Goal: Task Accomplishment & Management: Manage account settings

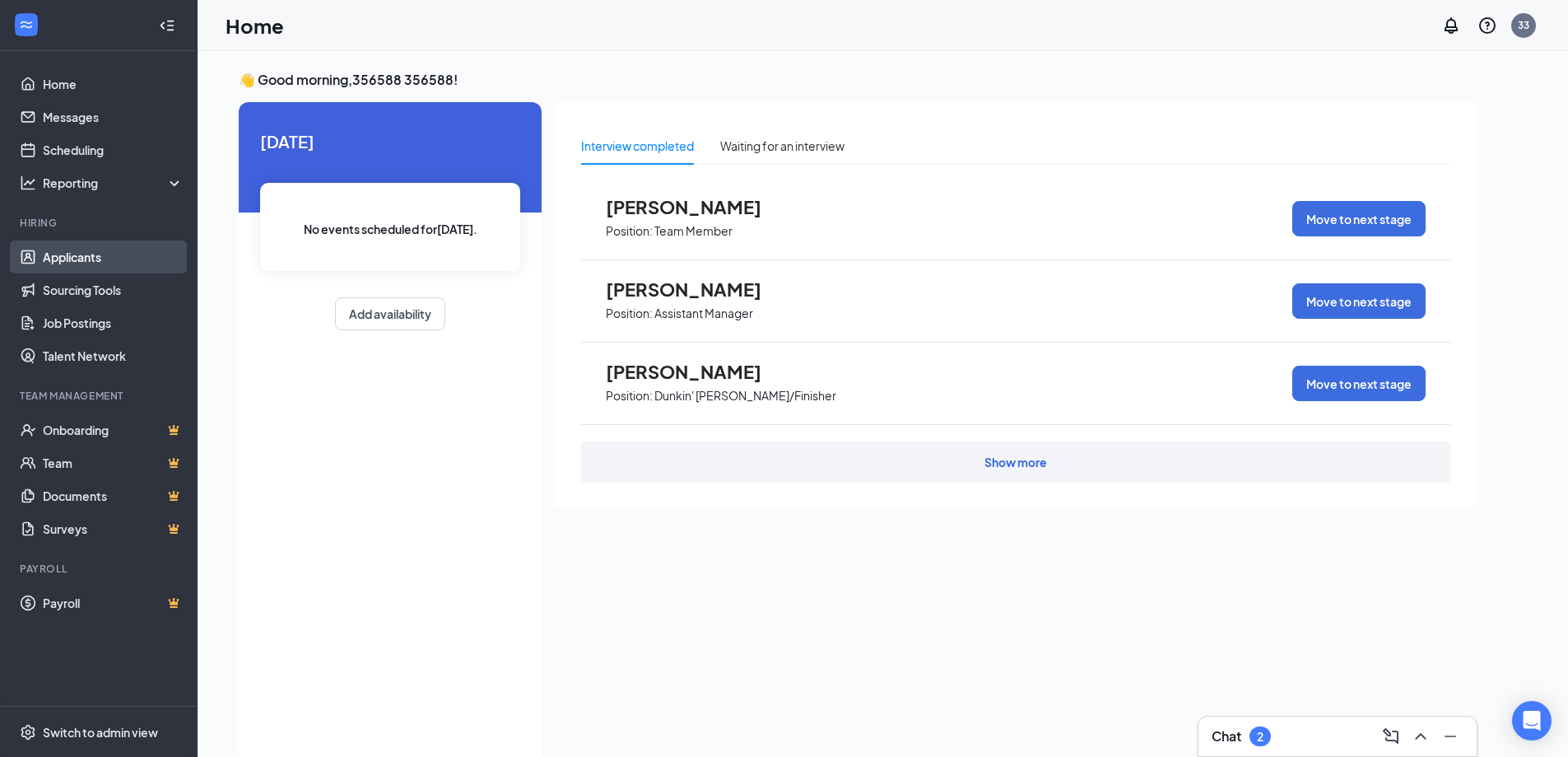
click at [90, 262] on link "Applicants" at bounding box center [113, 256] width 141 height 33
click at [1012, 468] on div "Show more" at bounding box center [1016, 462] width 63 height 17
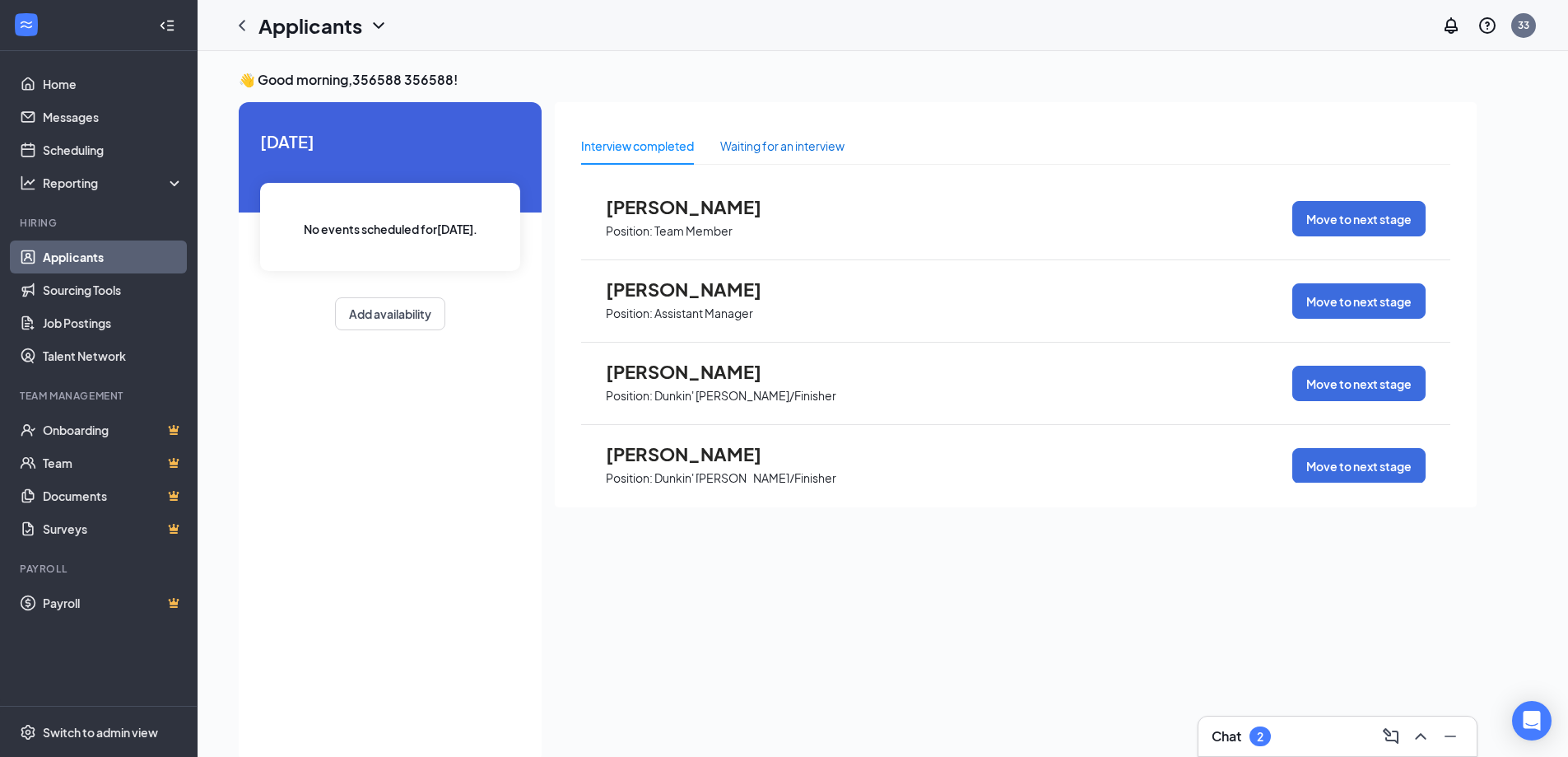
click at [785, 149] on div "Waiting for an interview" at bounding box center [782, 145] width 124 height 18
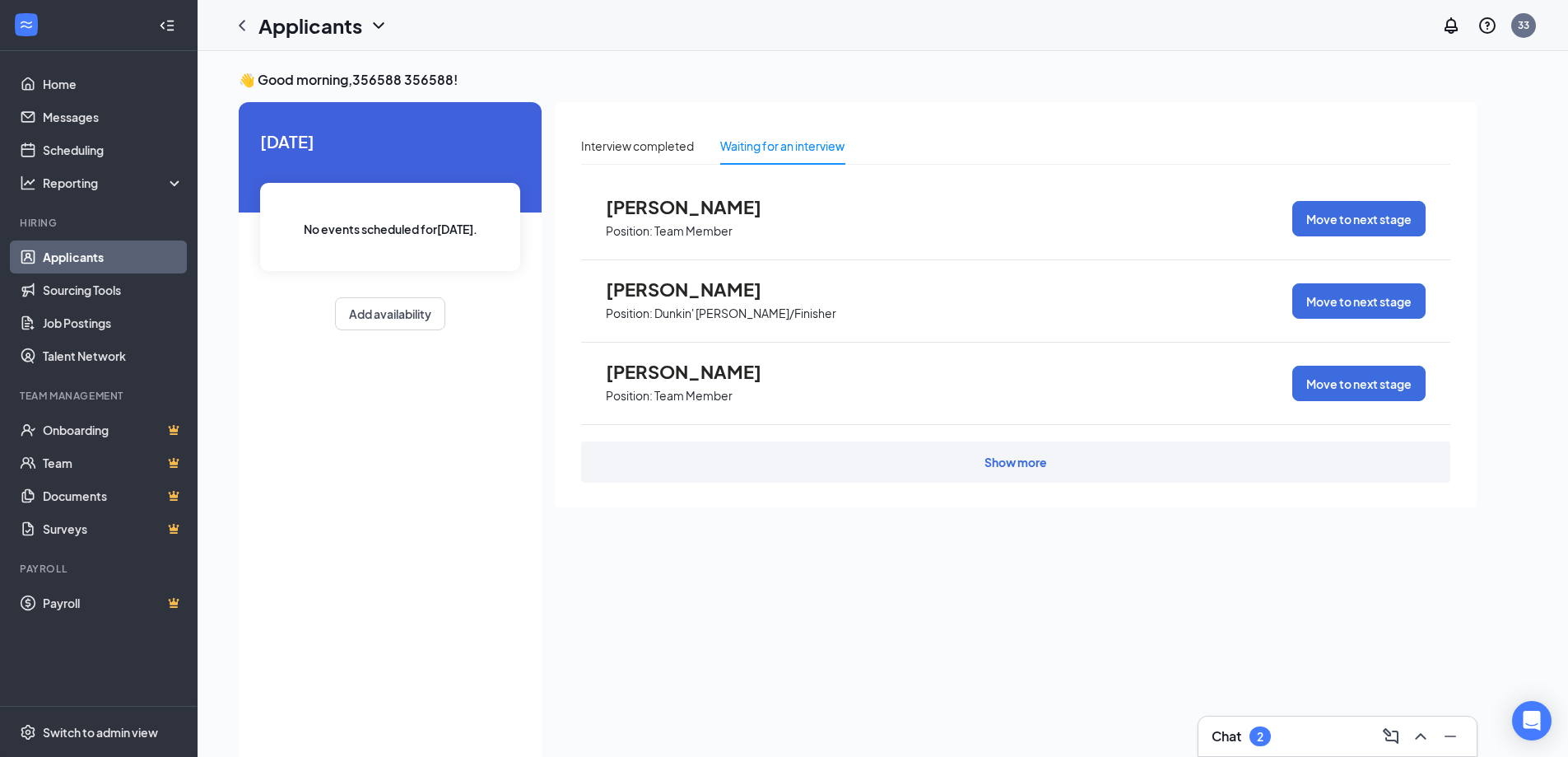
click at [989, 464] on div "Show more" at bounding box center [1016, 462] width 63 height 17
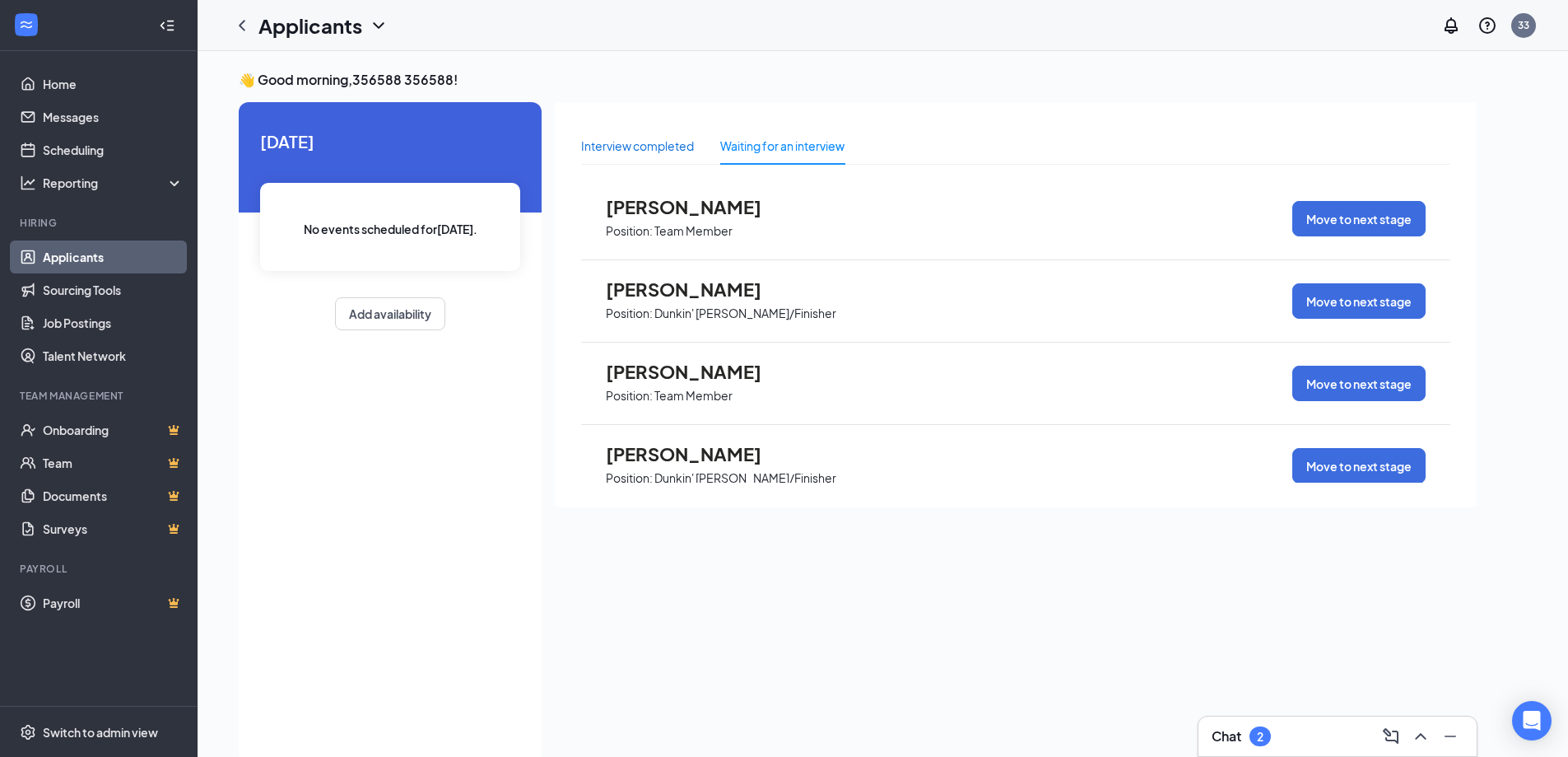
click at [640, 149] on div "Interview completed" at bounding box center [637, 145] width 113 height 18
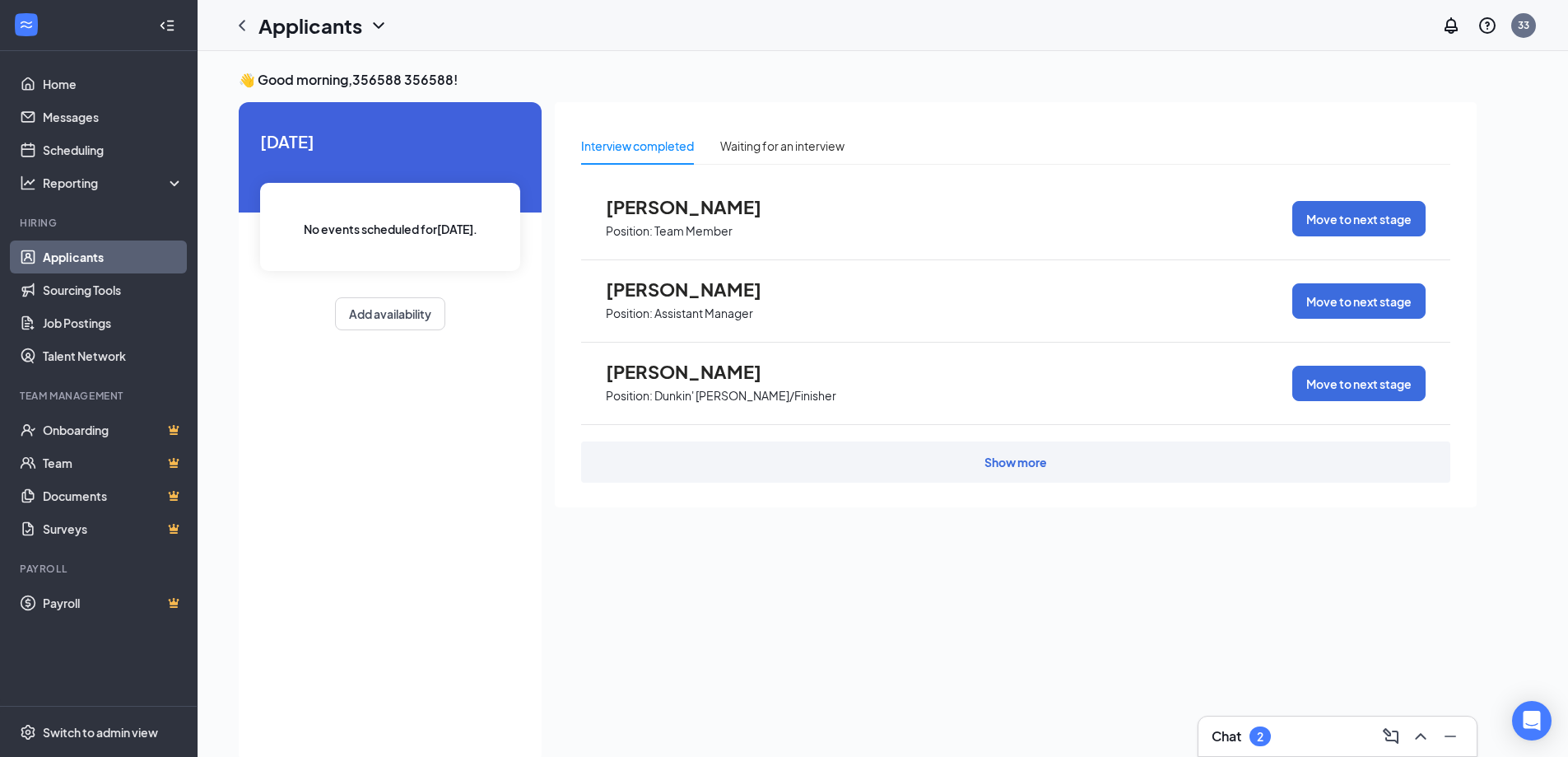
click at [1030, 464] on div "Show more" at bounding box center [1016, 462] width 63 height 17
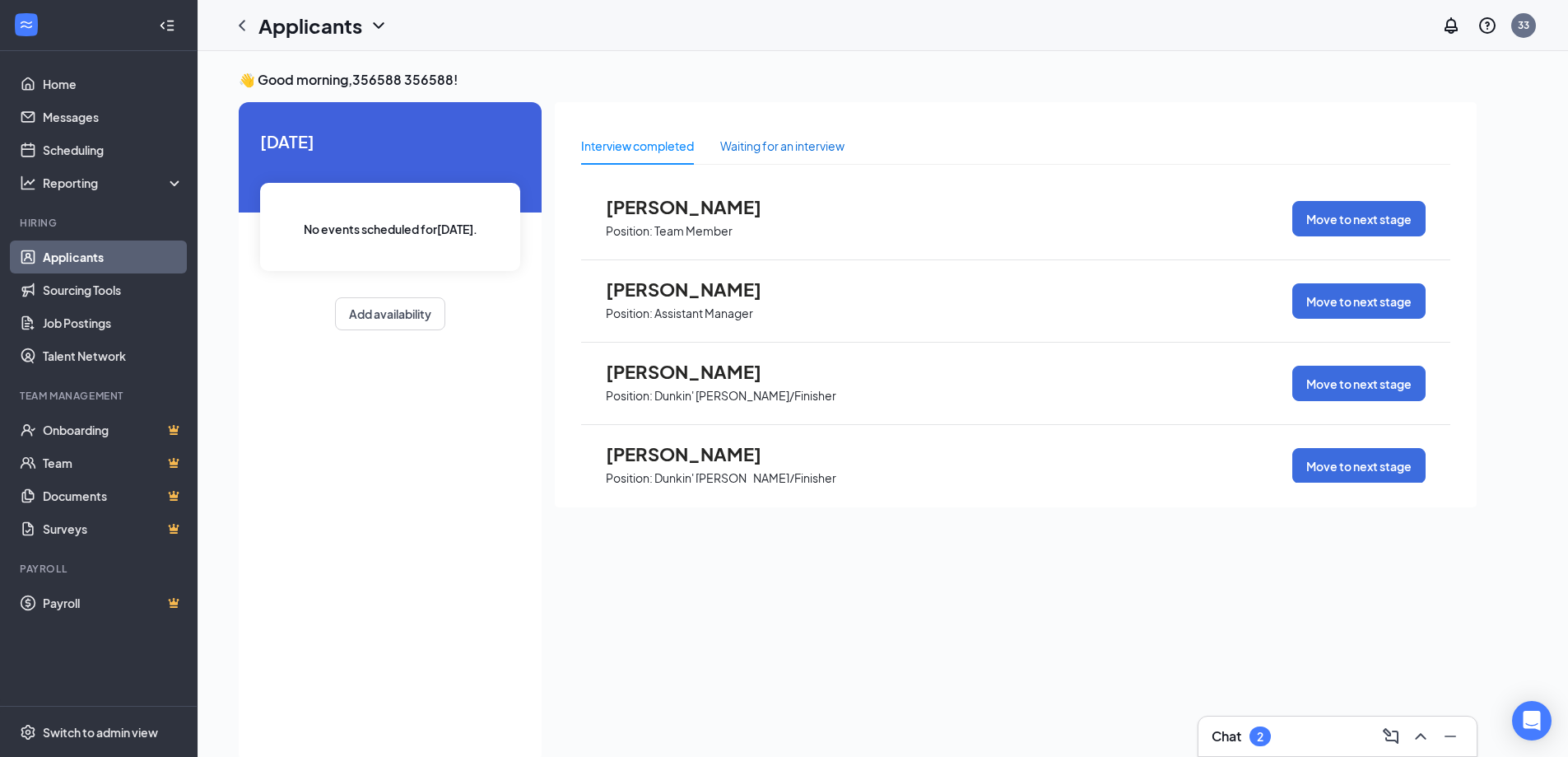
click at [777, 150] on div "Waiting for an interview" at bounding box center [782, 145] width 124 height 18
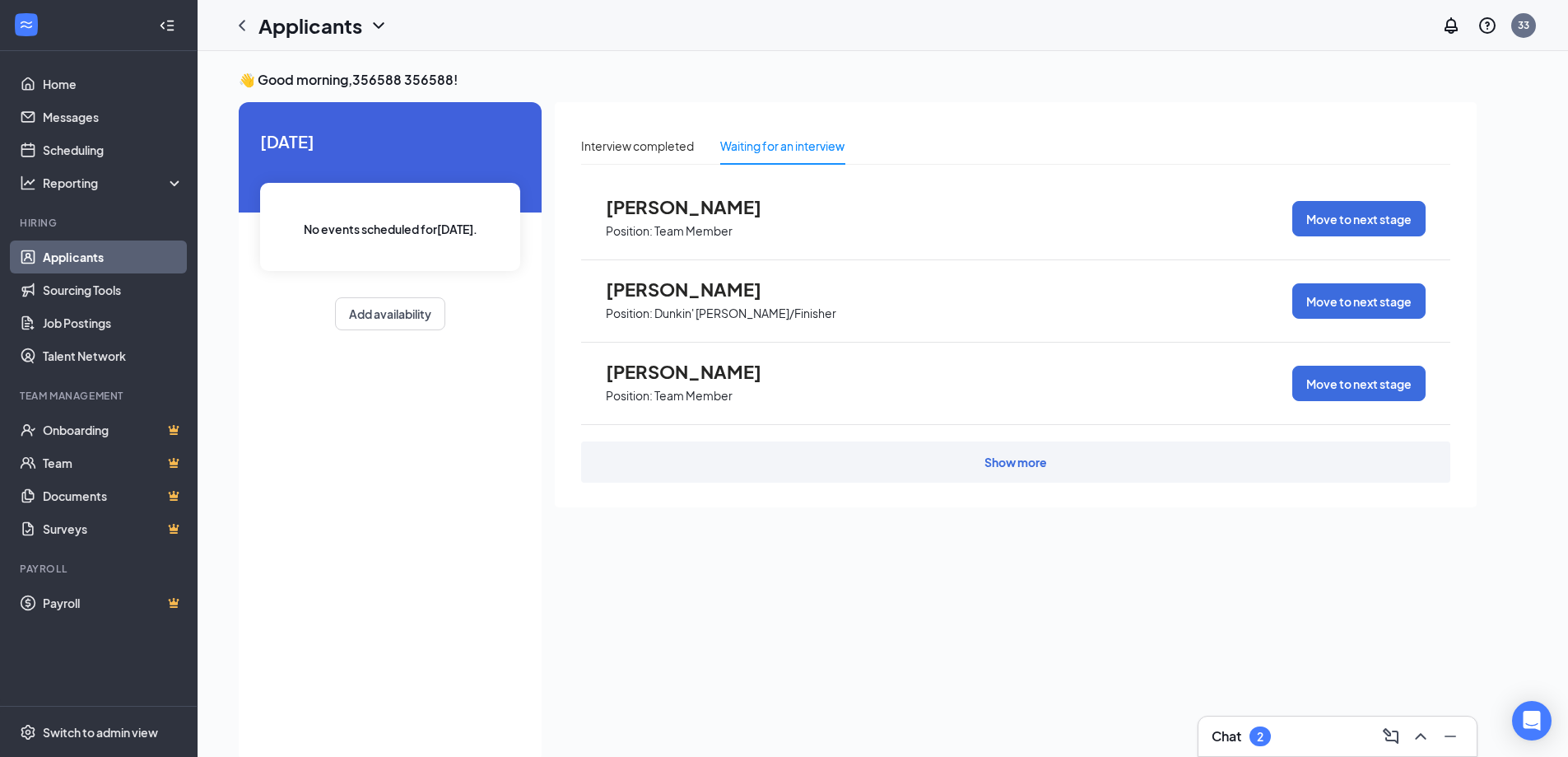
click at [1043, 470] on div "Show more" at bounding box center [1016, 462] width 869 height 41
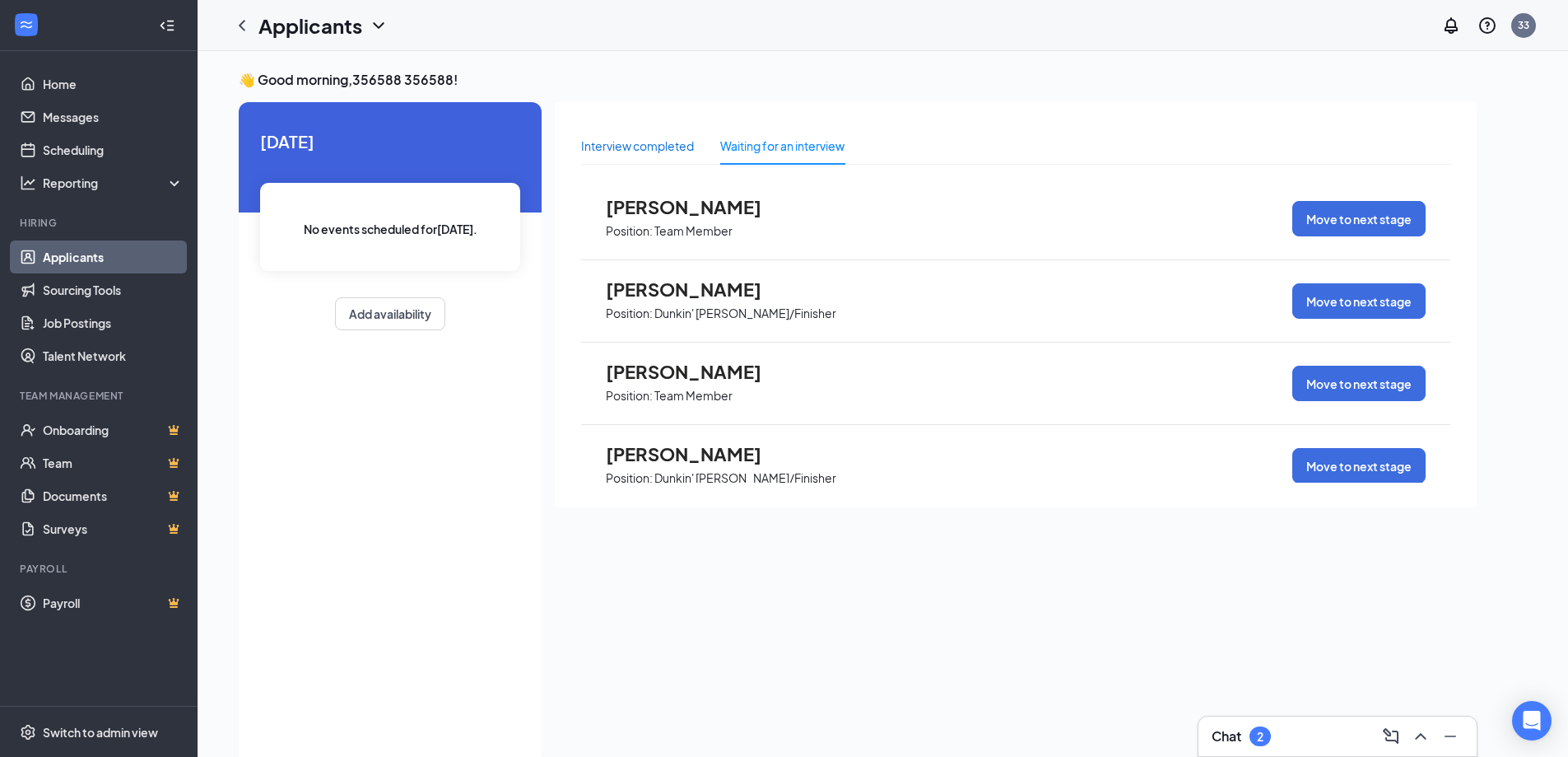
click at [637, 150] on div "Interview completed" at bounding box center [637, 145] width 113 height 18
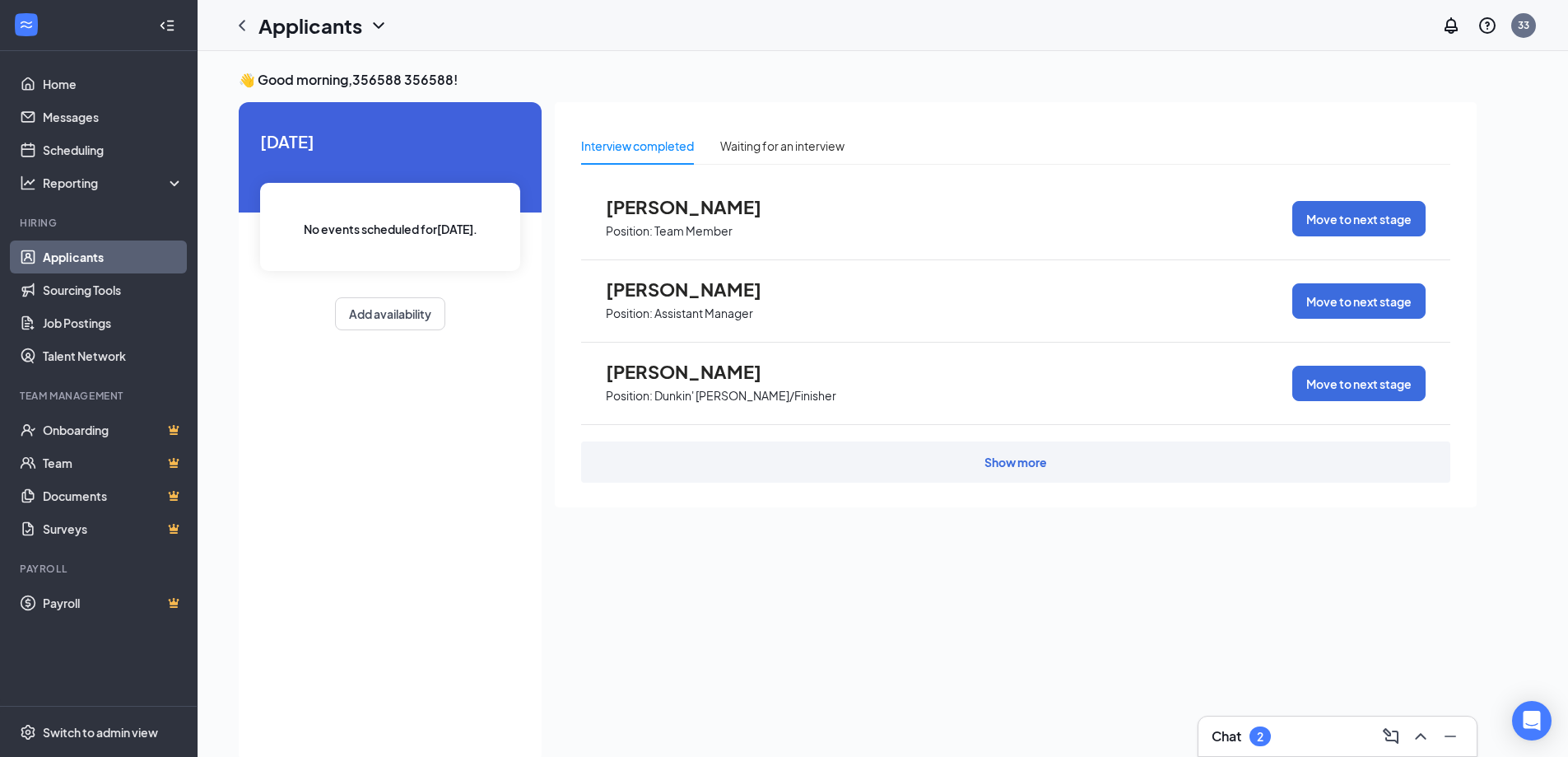
click at [1042, 467] on div "Show more" at bounding box center [1016, 462] width 63 height 17
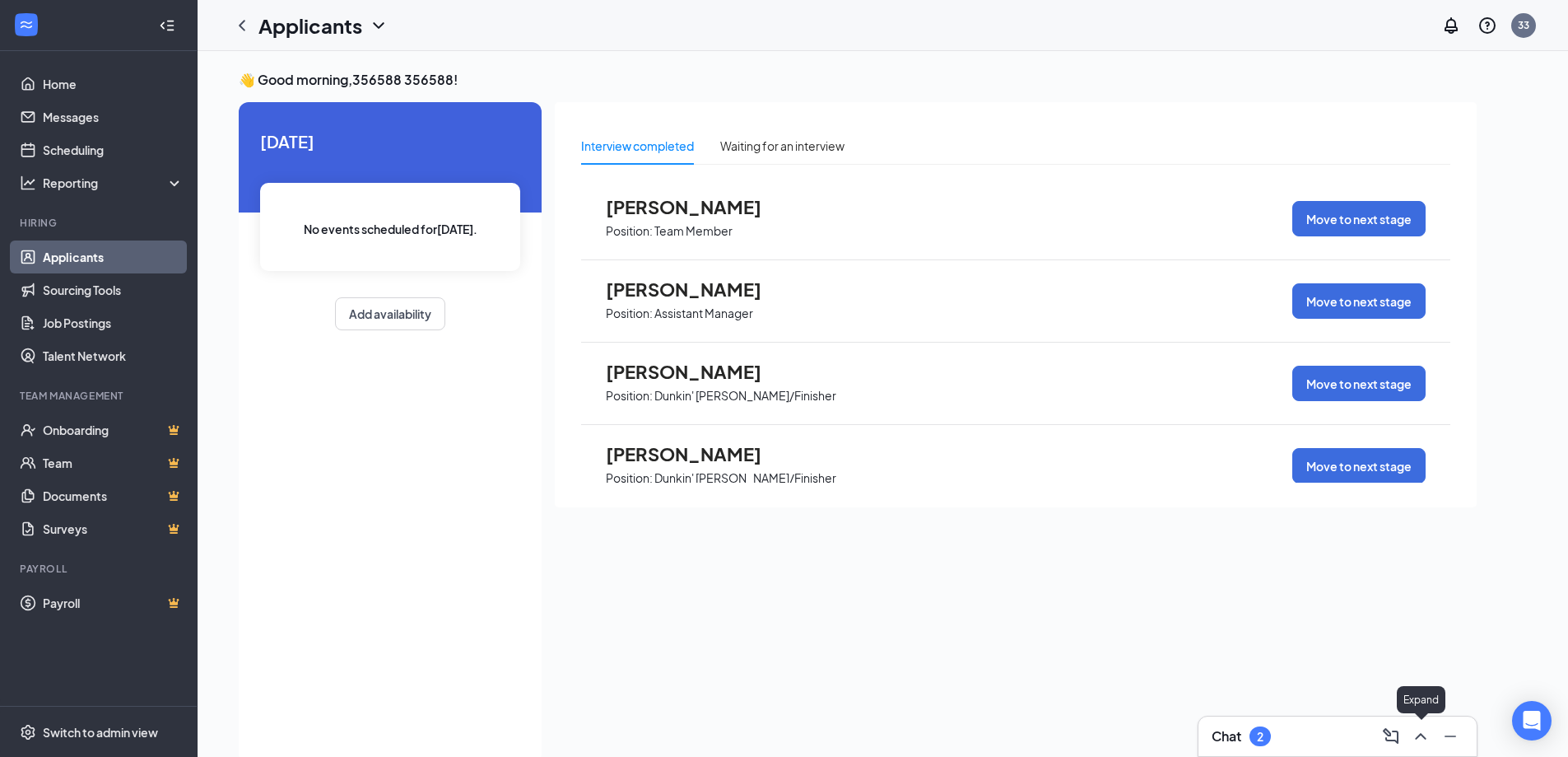
click at [1411, 730] on icon "ChevronUp" at bounding box center [1420, 736] width 20 height 20
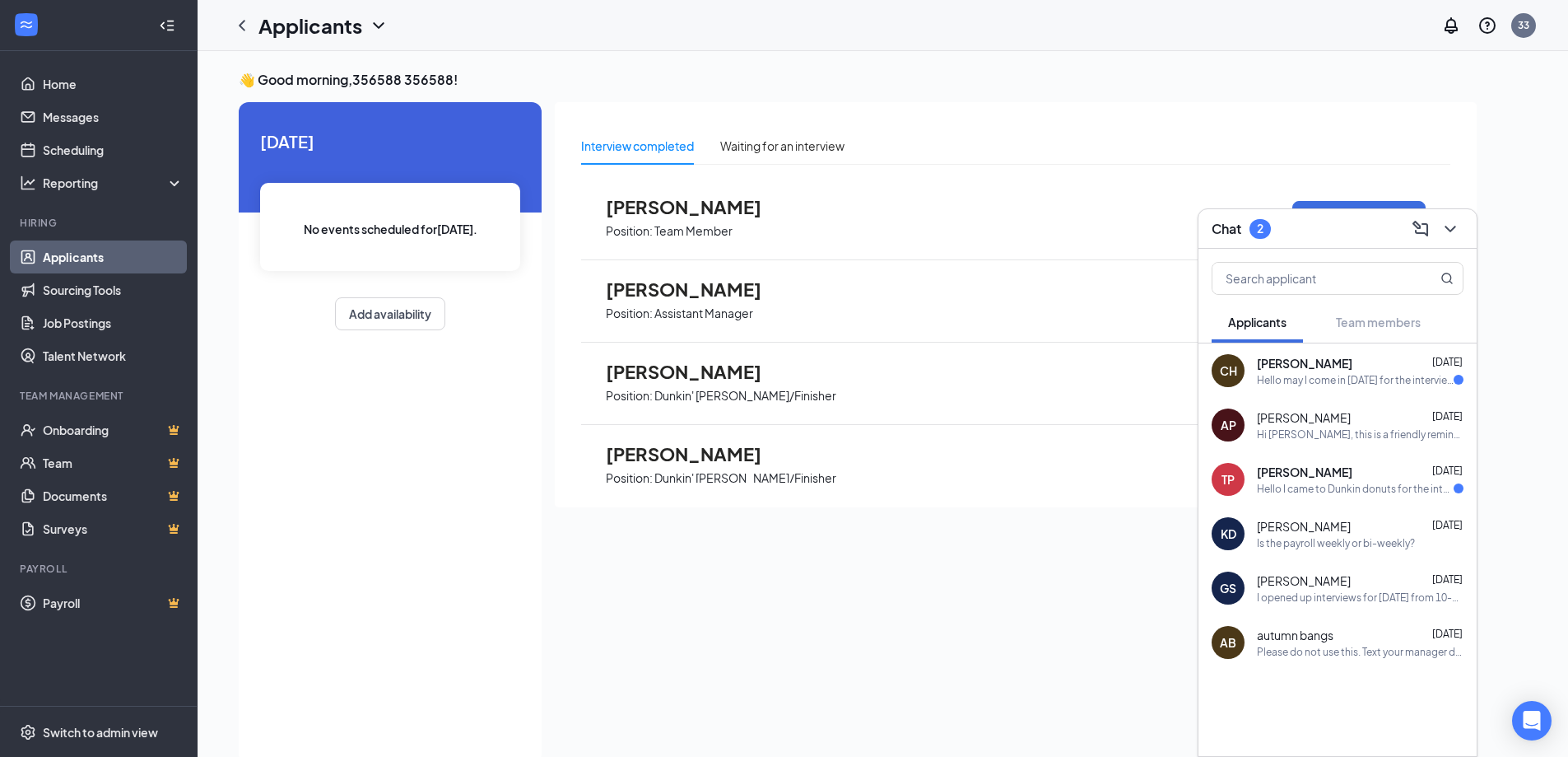
click at [1385, 589] on div "George Stimax Jan 18 I opened up interviews for monday the 20th from 10-11:30 i…" at bounding box center [1360, 588] width 207 height 32
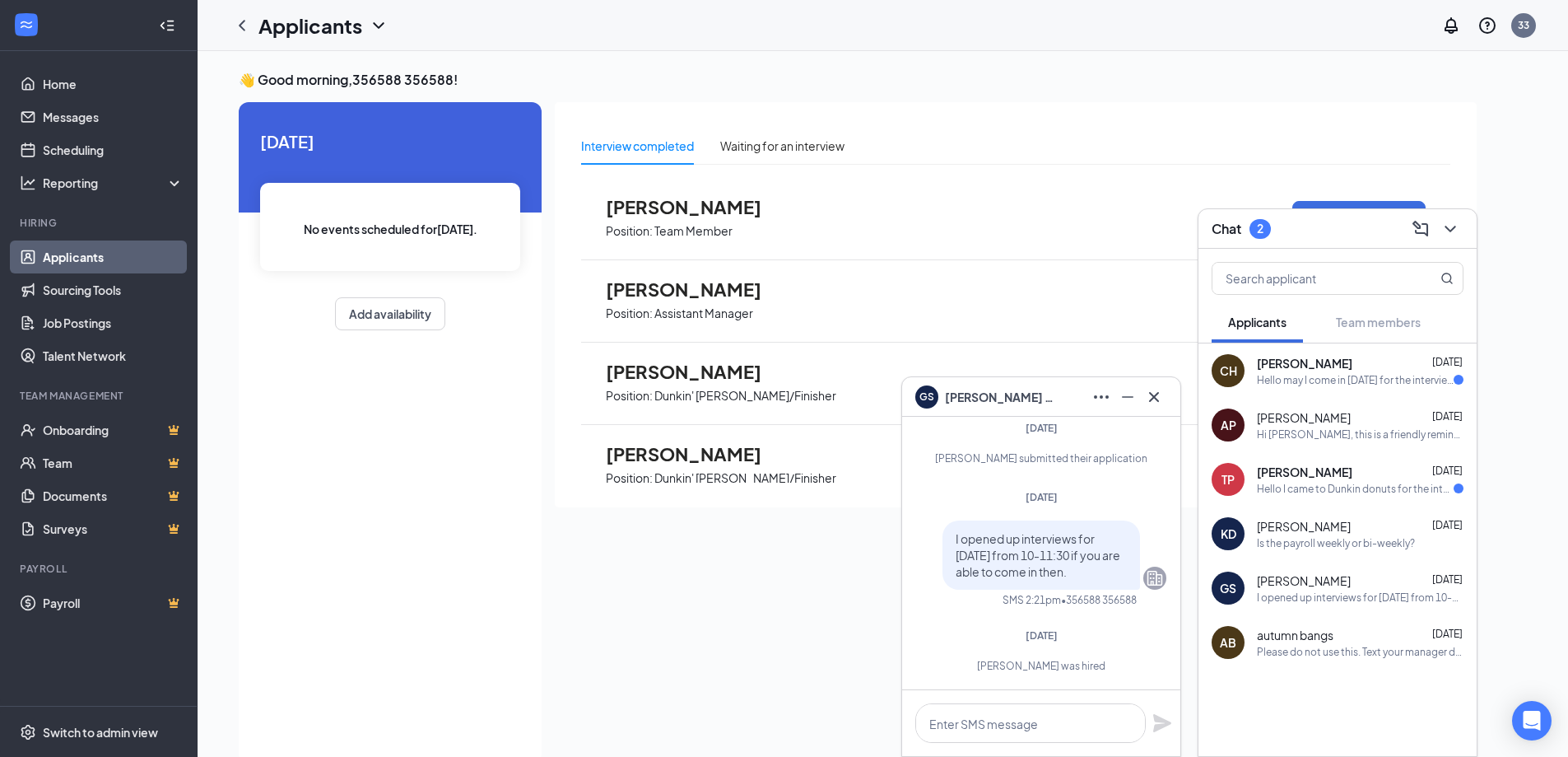
click at [1328, 536] on div "Is the payroll weekly or bi-weekly?" at bounding box center [1335, 543] width 158 height 14
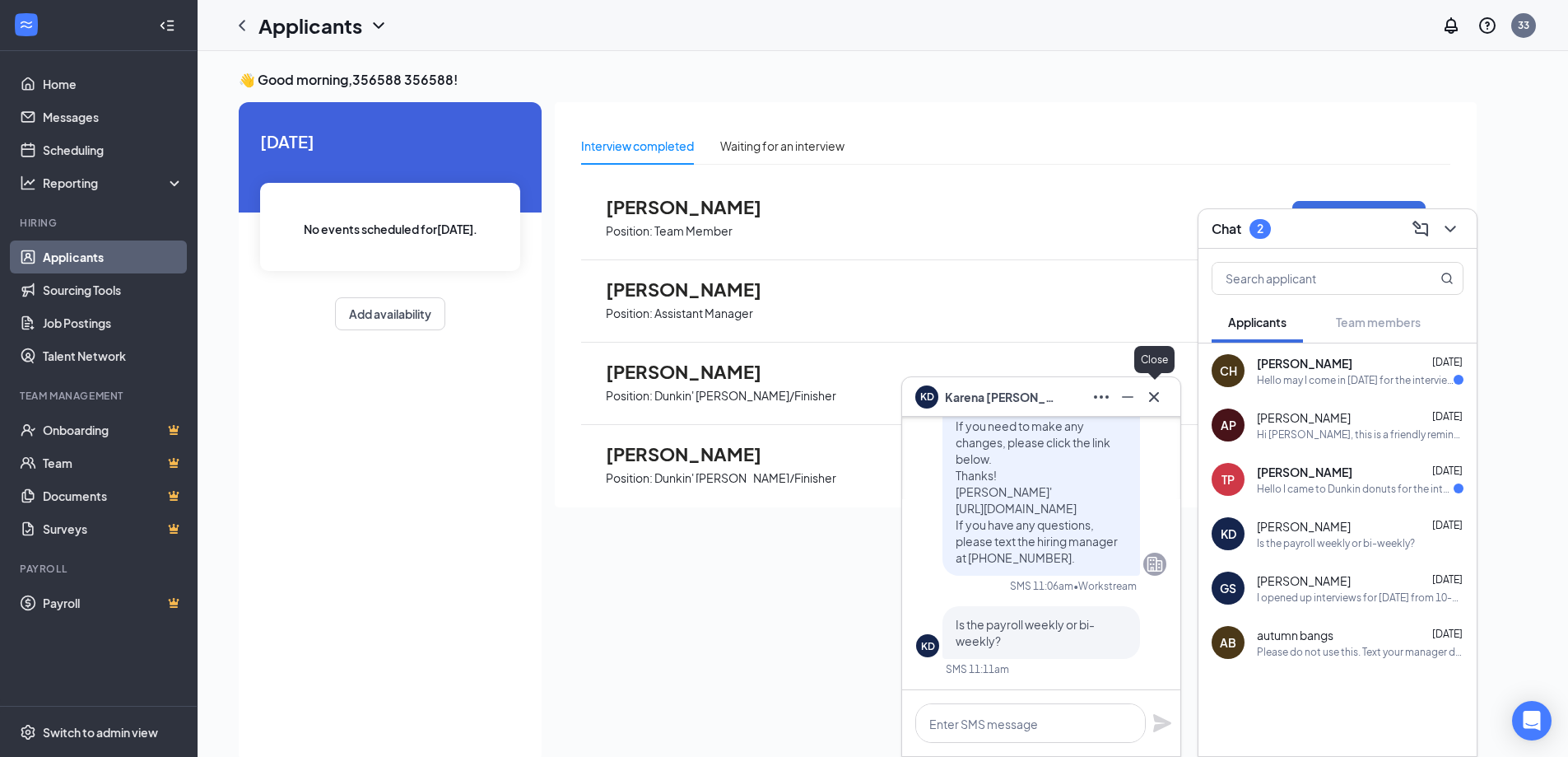
click at [1157, 391] on icon "Cross" at bounding box center [1154, 396] width 20 height 20
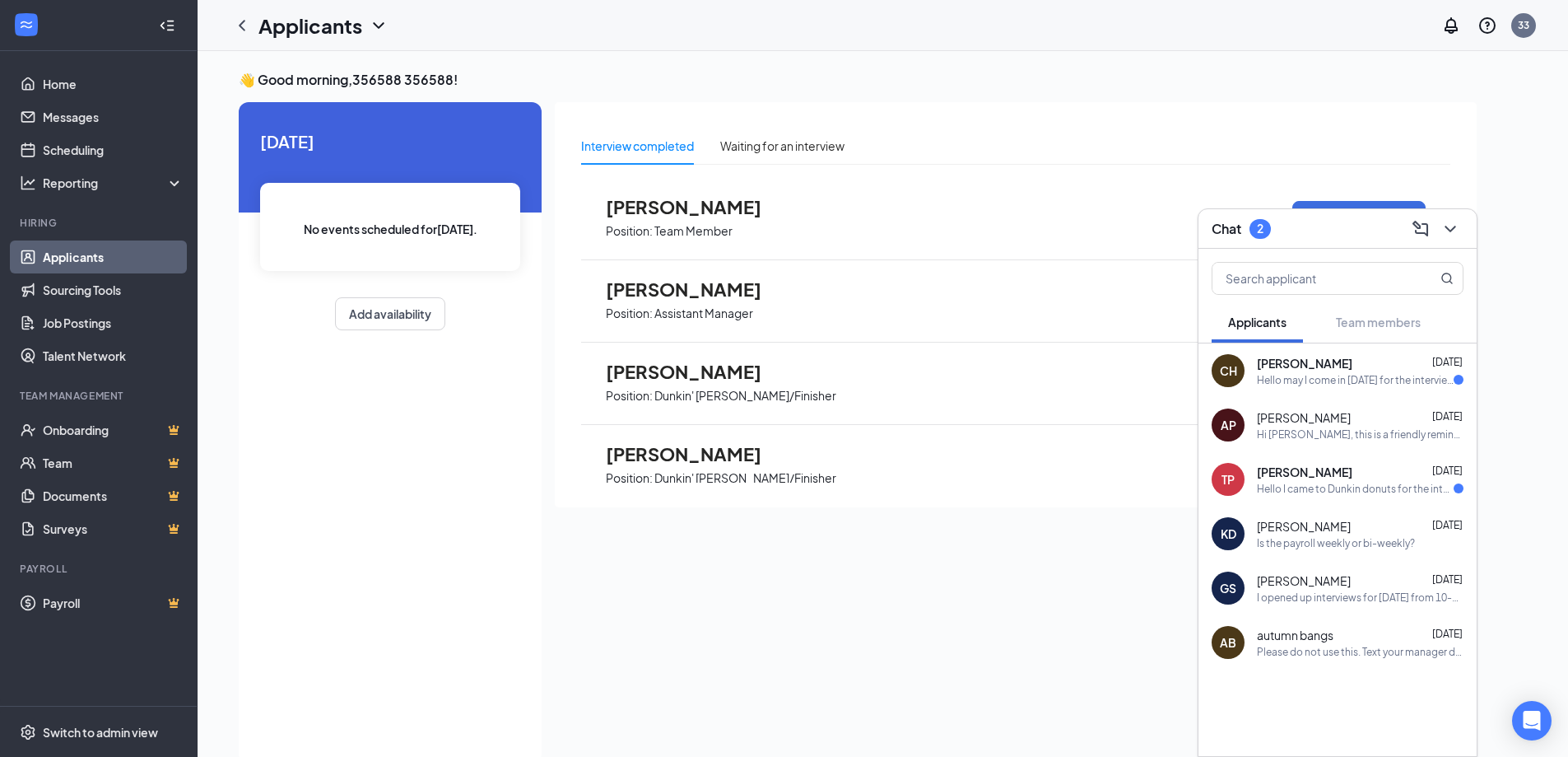
click at [1409, 384] on div "Hello may I come in tomorrow for the interview I have to get my daughter from s…" at bounding box center [1355, 379] width 197 height 14
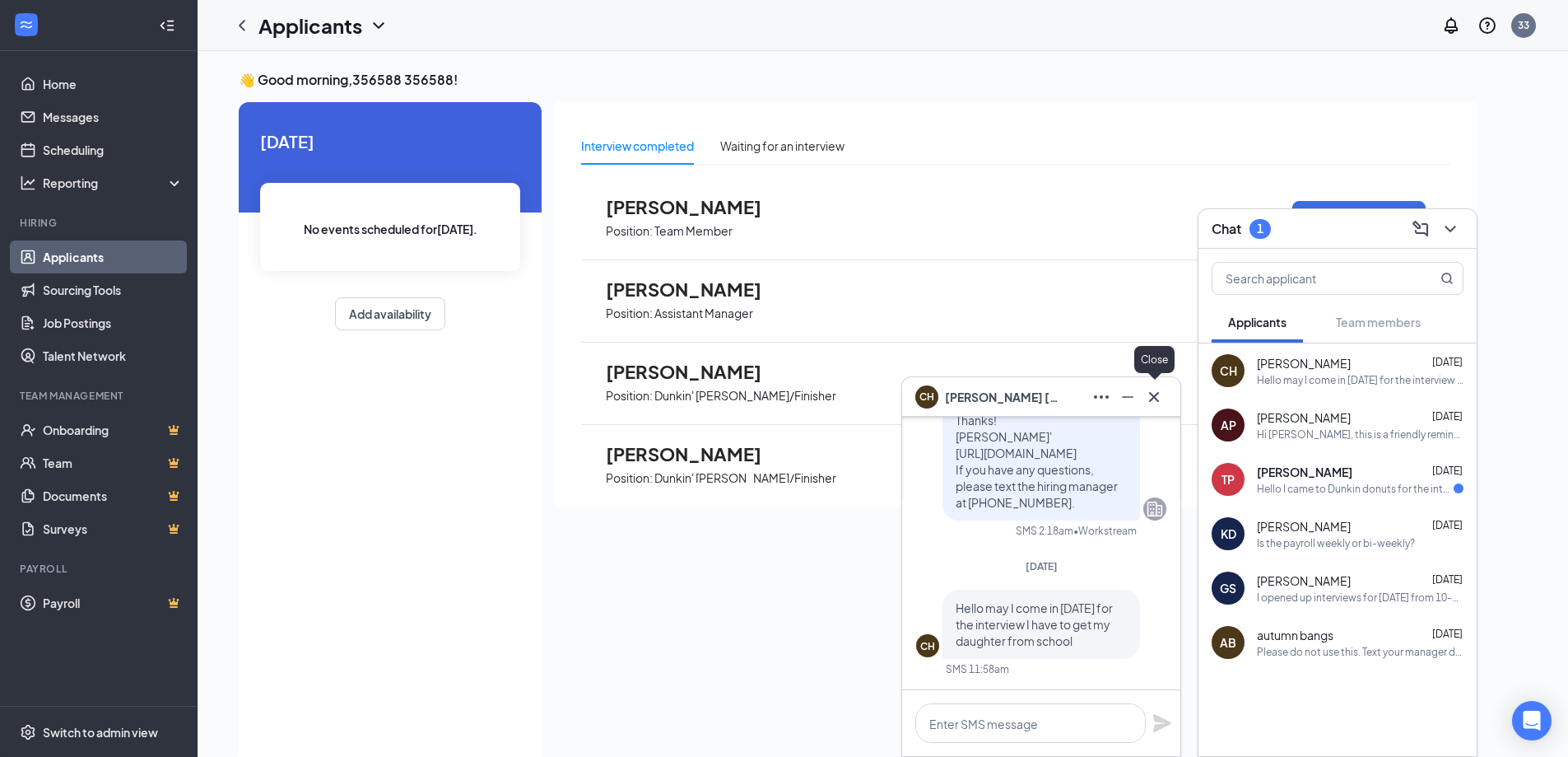
click at [1159, 393] on icon "Cross" at bounding box center [1154, 396] width 20 height 20
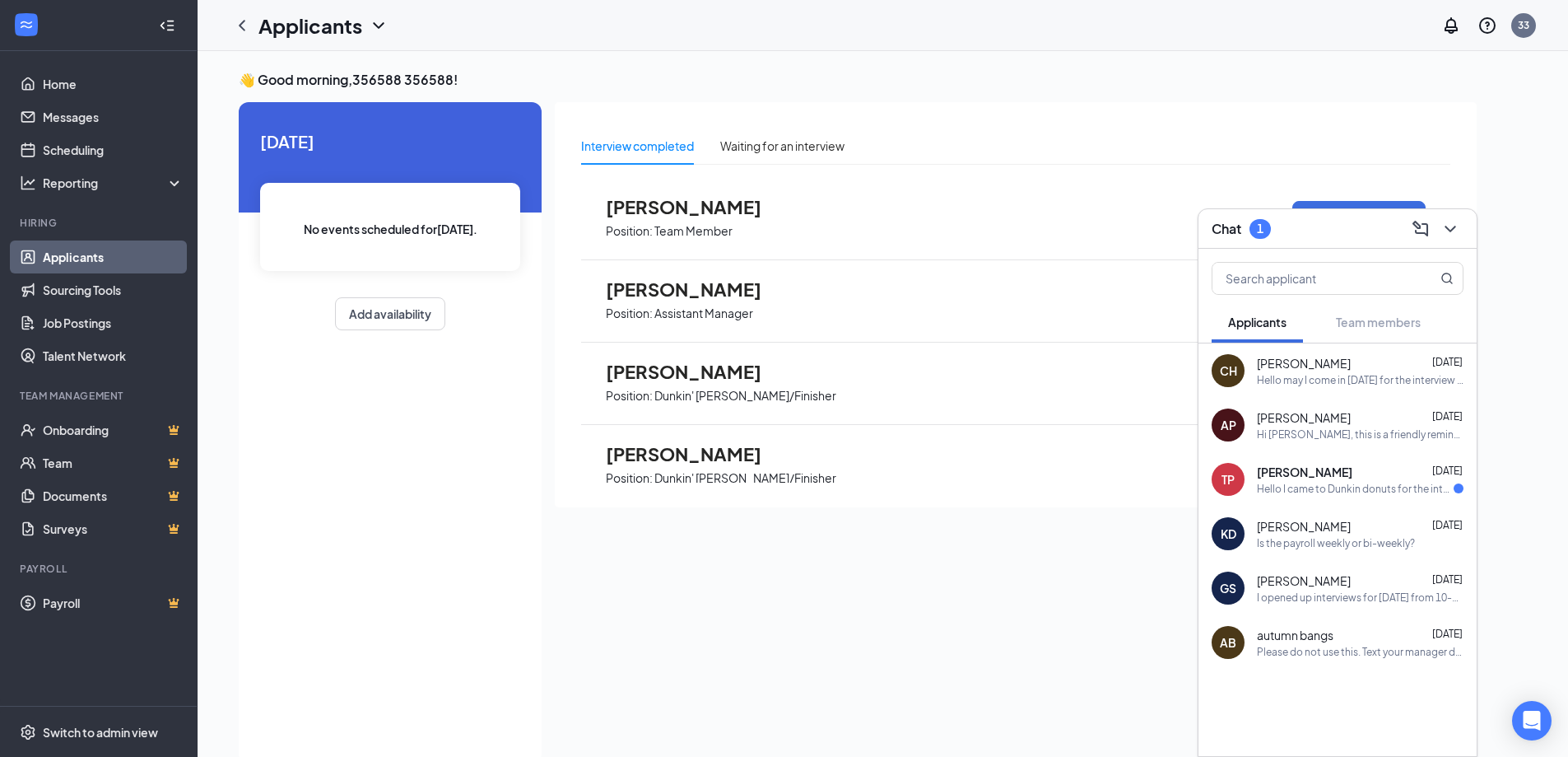
click at [1342, 478] on div "Tiffany Paris Aug 7" at bounding box center [1360, 472] width 207 height 17
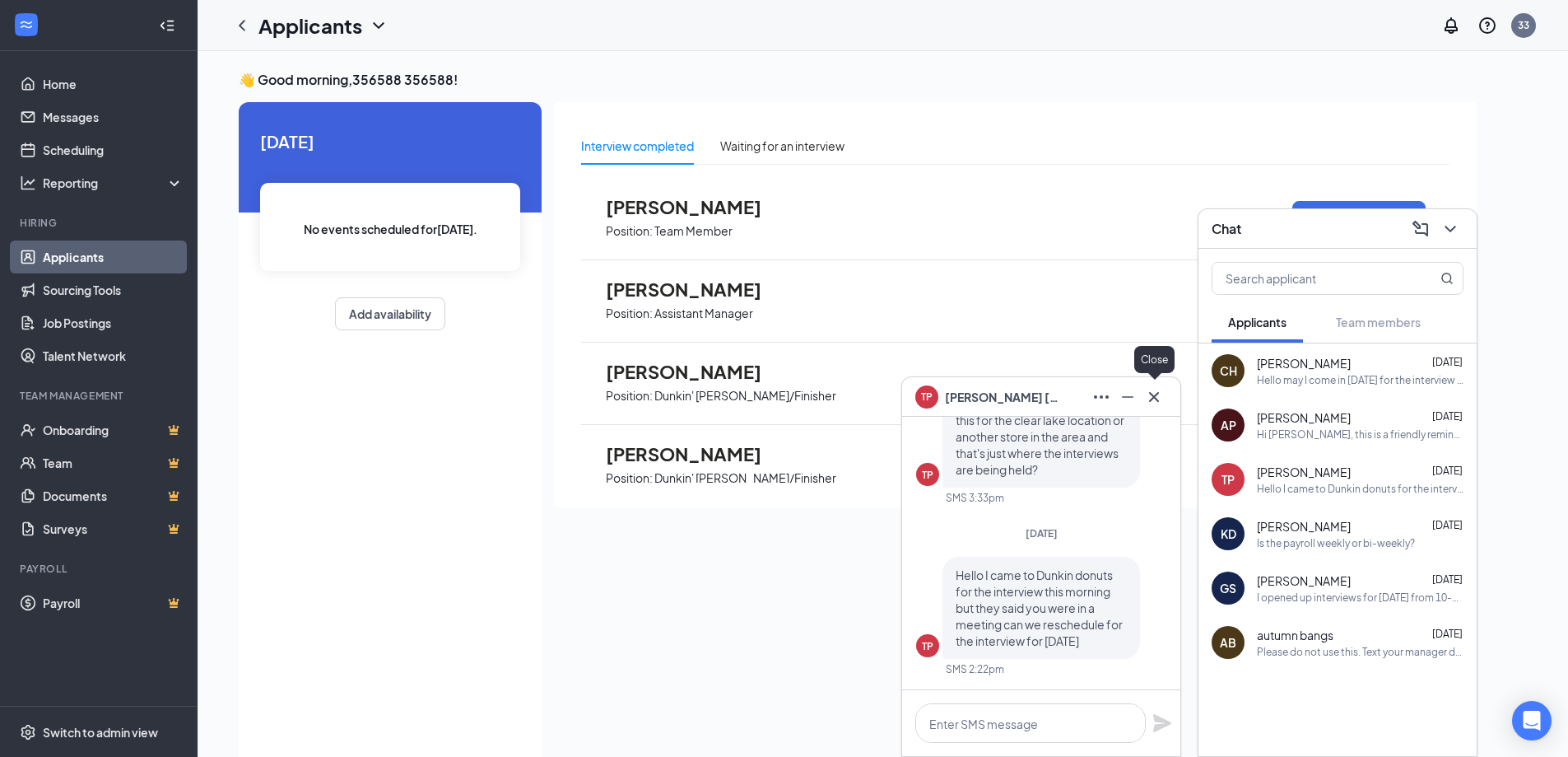
click at [1157, 394] on icon "Cross" at bounding box center [1154, 395] width 10 height 10
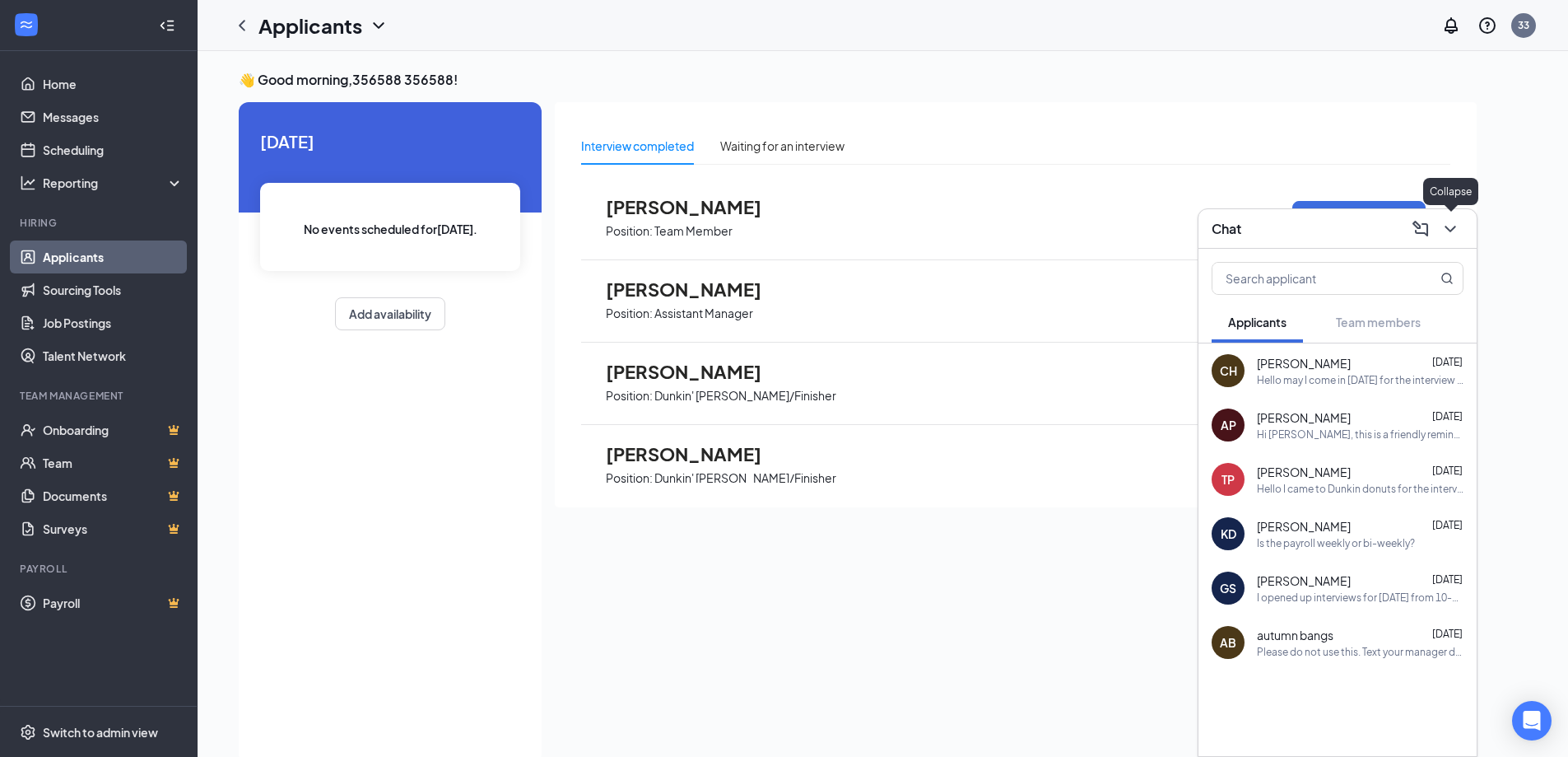
drag, startPoint x: 1444, startPoint y: 228, endPoint x: 948, endPoint y: 153, distance: 501.6
click at [1445, 228] on icon "ChevronDown" at bounding box center [1450, 228] width 20 height 20
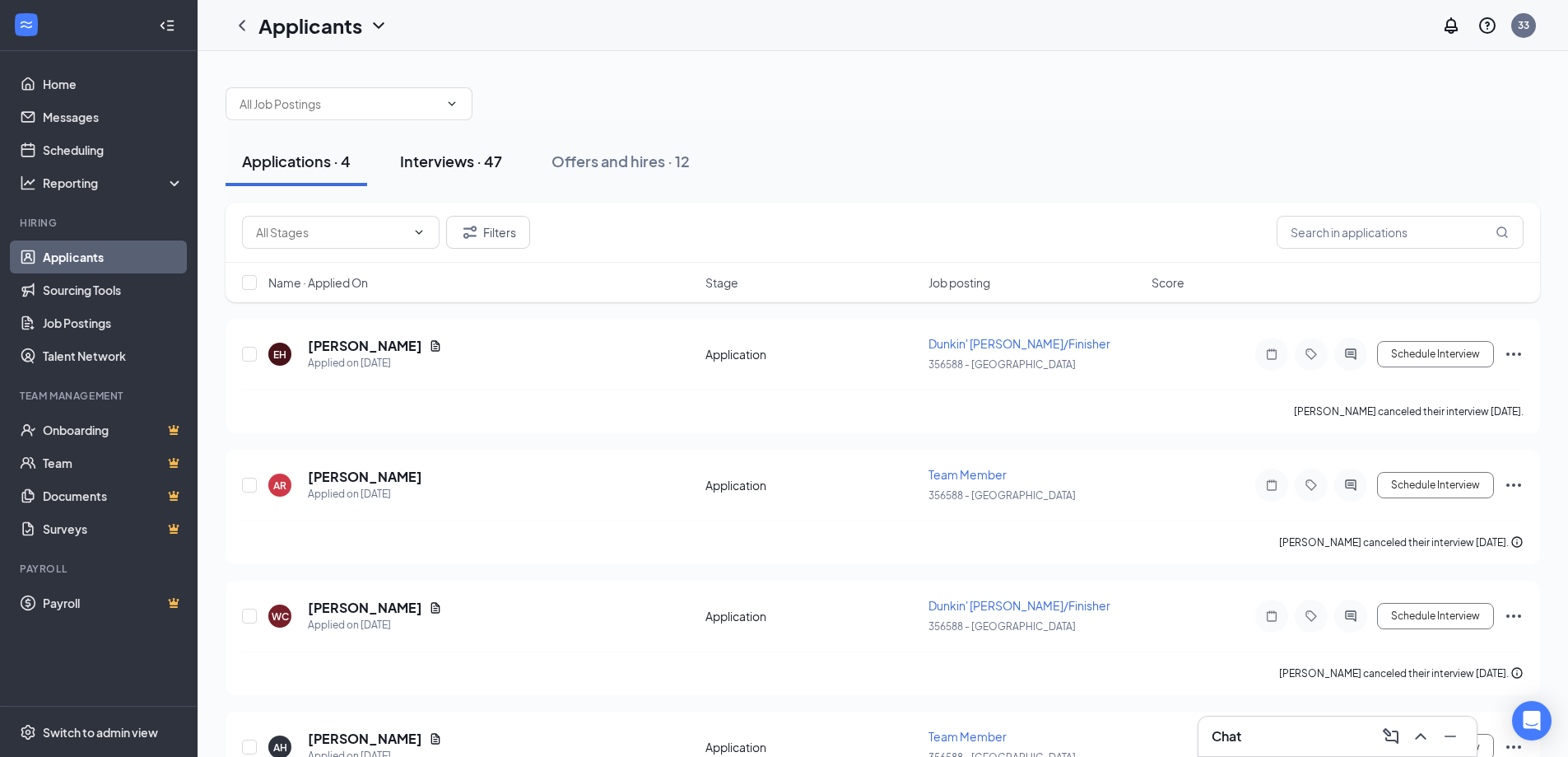
click at [467, 166] on div "Interviews · 47" at bounding box center [450, 161] width 102 height 21
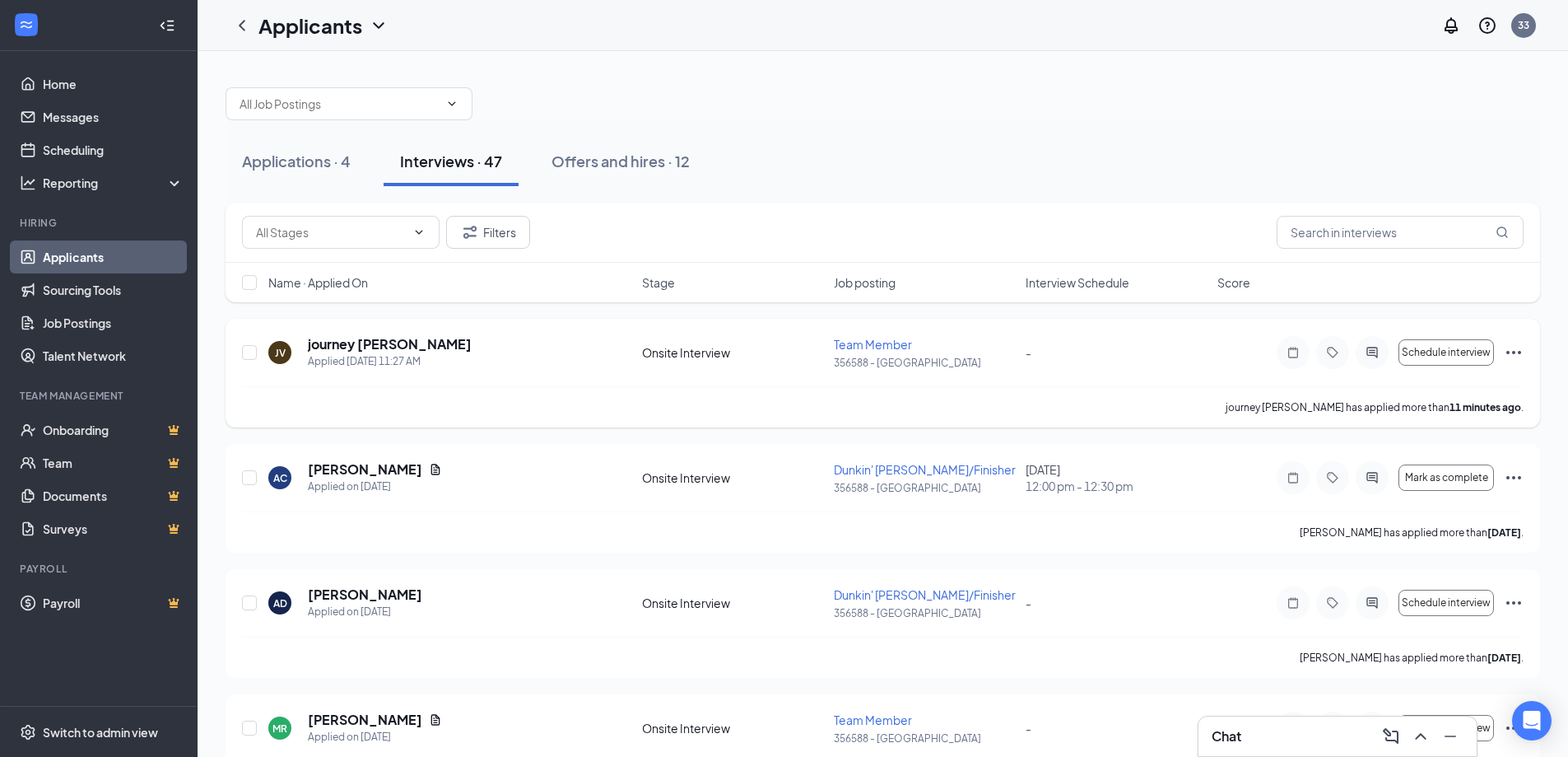
click at [1510, 353] on icon "Ellipses" at bounding box center [1514, 351] width 20 height 20
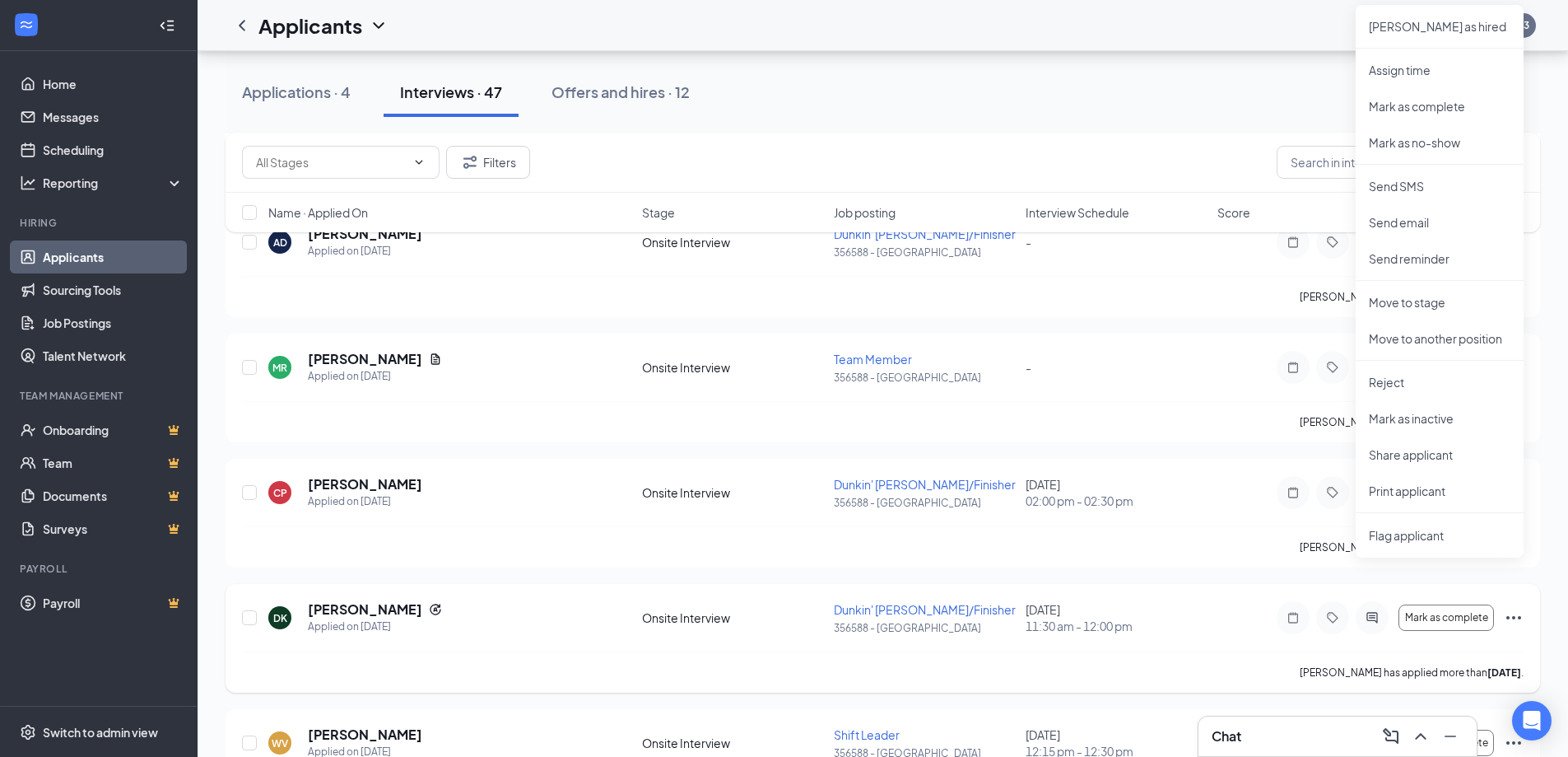
scroll to position [247, 0]
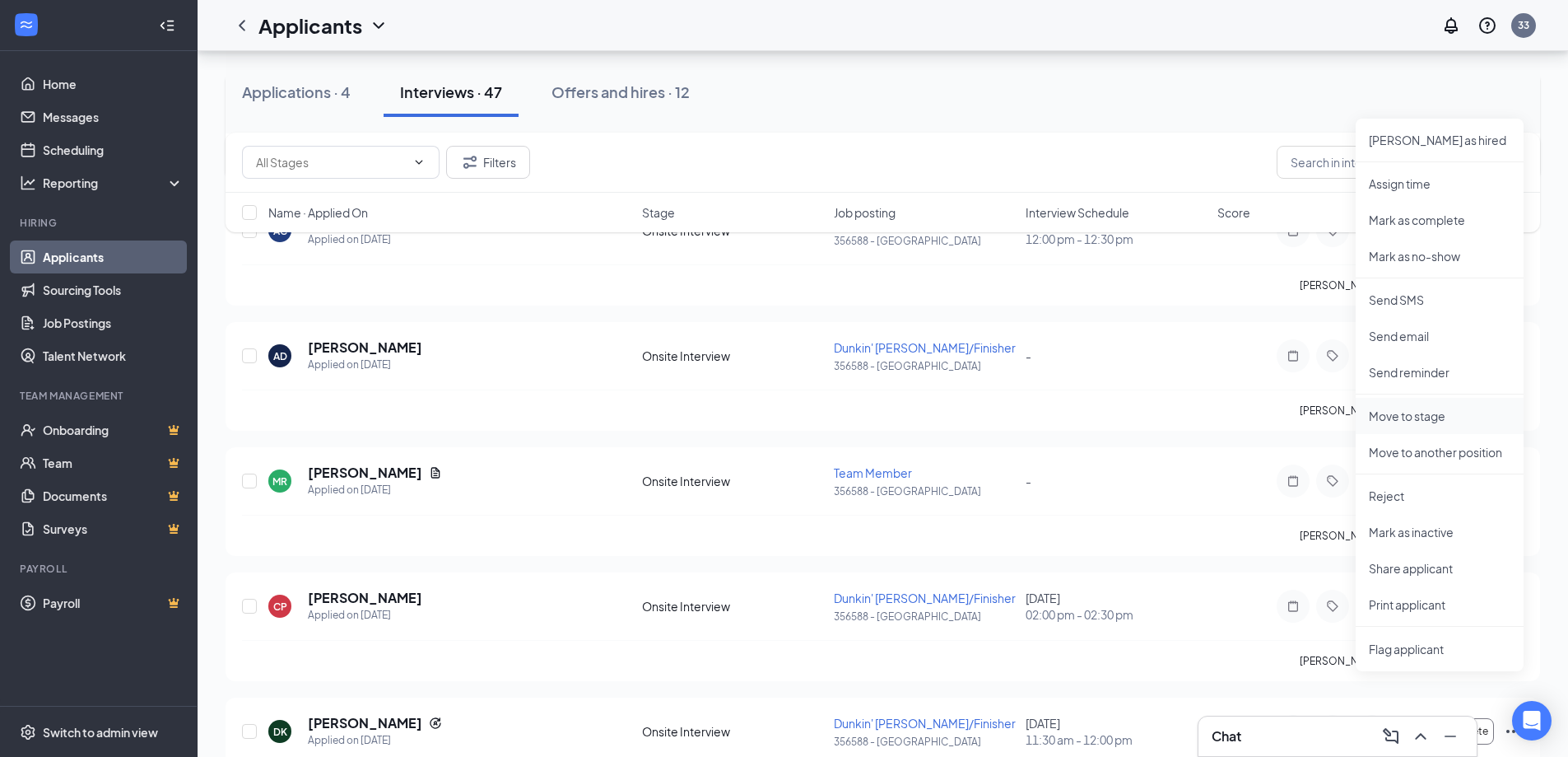
click at [1425, 413] on p "Move to stage" at bounding box center [1440, 416] width 142 height 17
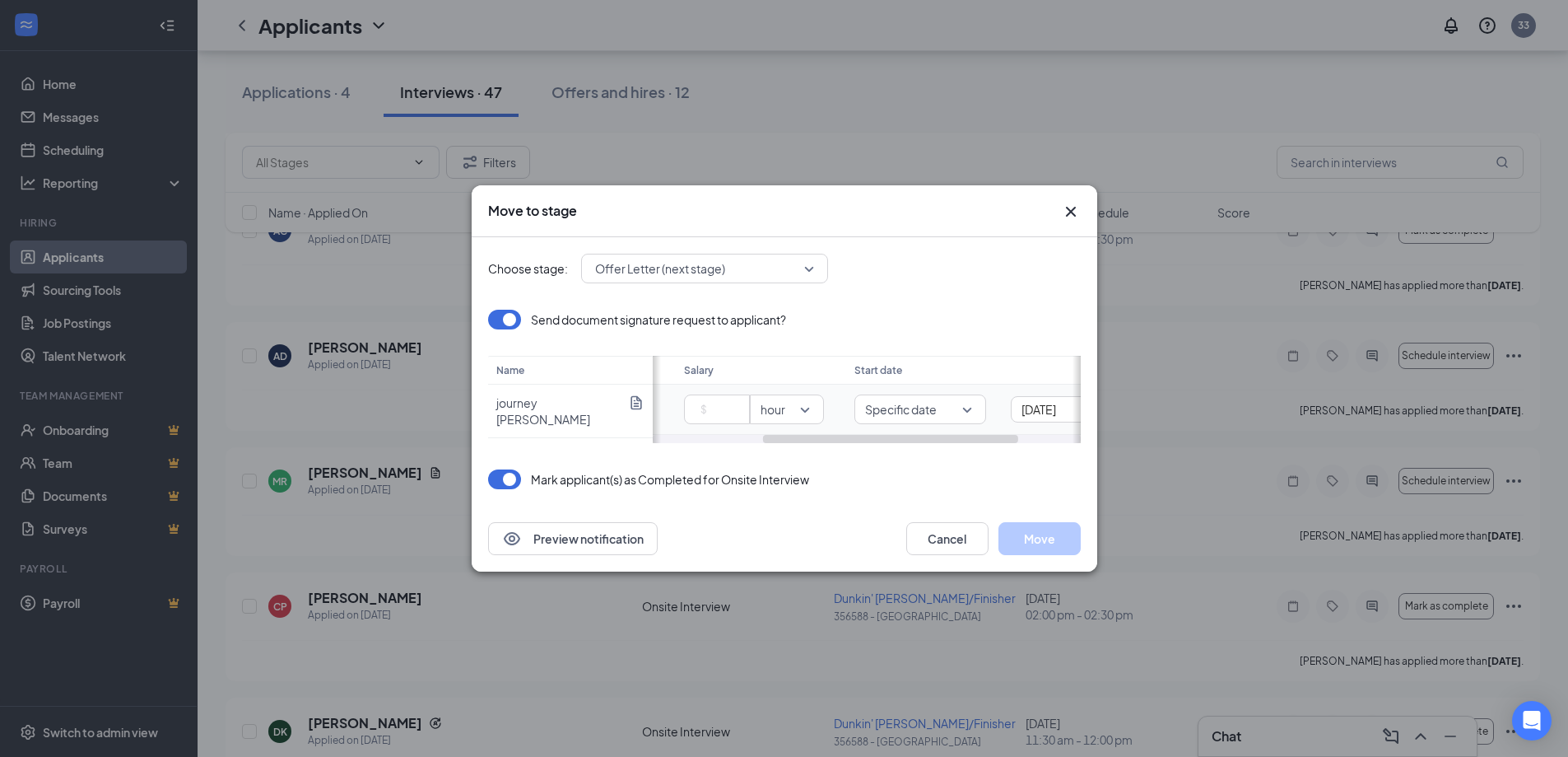
scroll to position [0, 0]
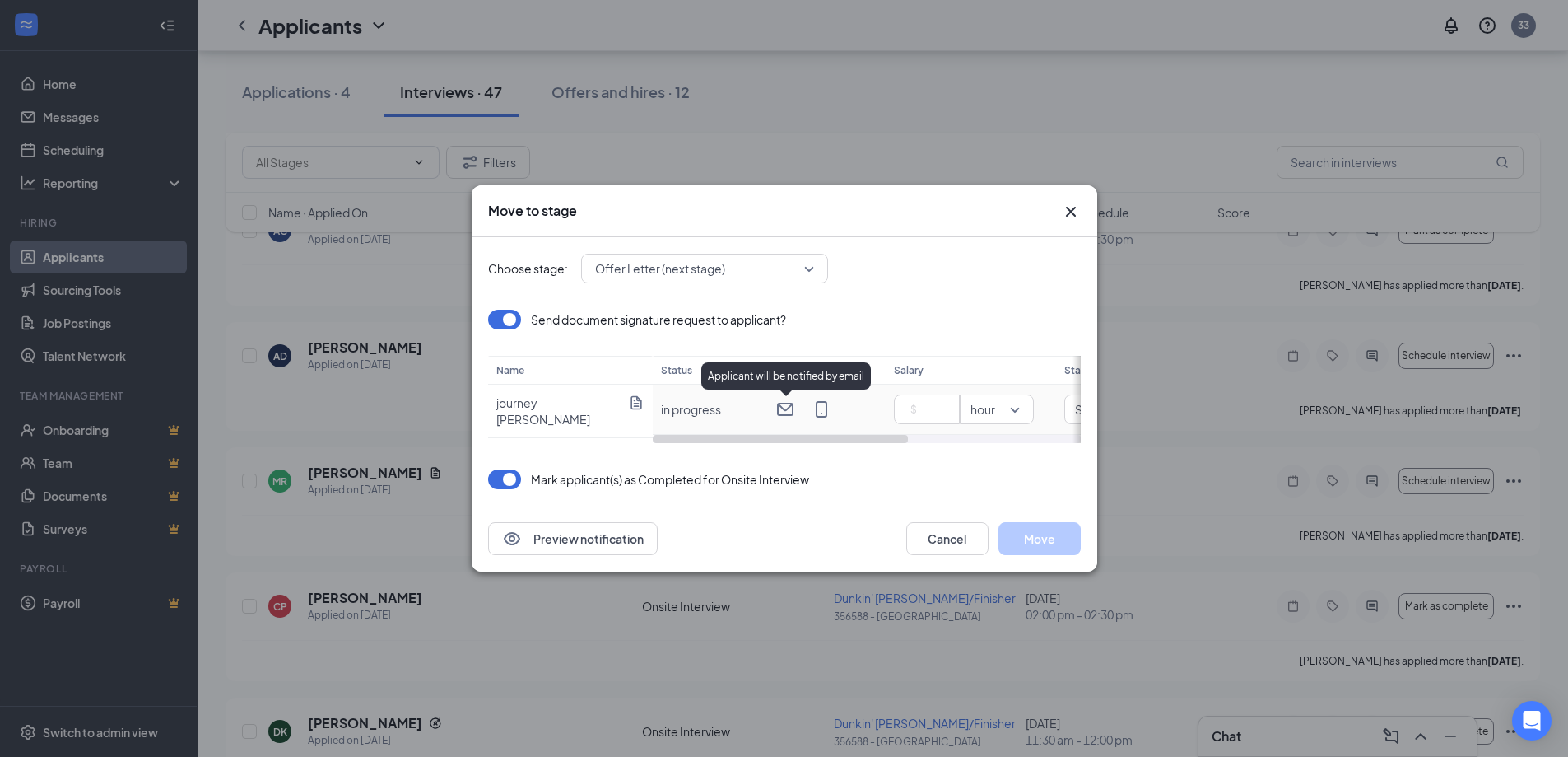
drag, startPoint x: 876, startPoint y: 440, endPoint x: 746, endPoint y: 394, distance: 137.9
click at [737, 393] on body "Home Messages Scheduling Reporting Hiring Applicants Sourcing Tools Job Posting…" at bounding box center [777, 132] width 1556 height 757
click at [932, 407] on input at bounding box center [931, 409] width 58 height 24
type input "13"
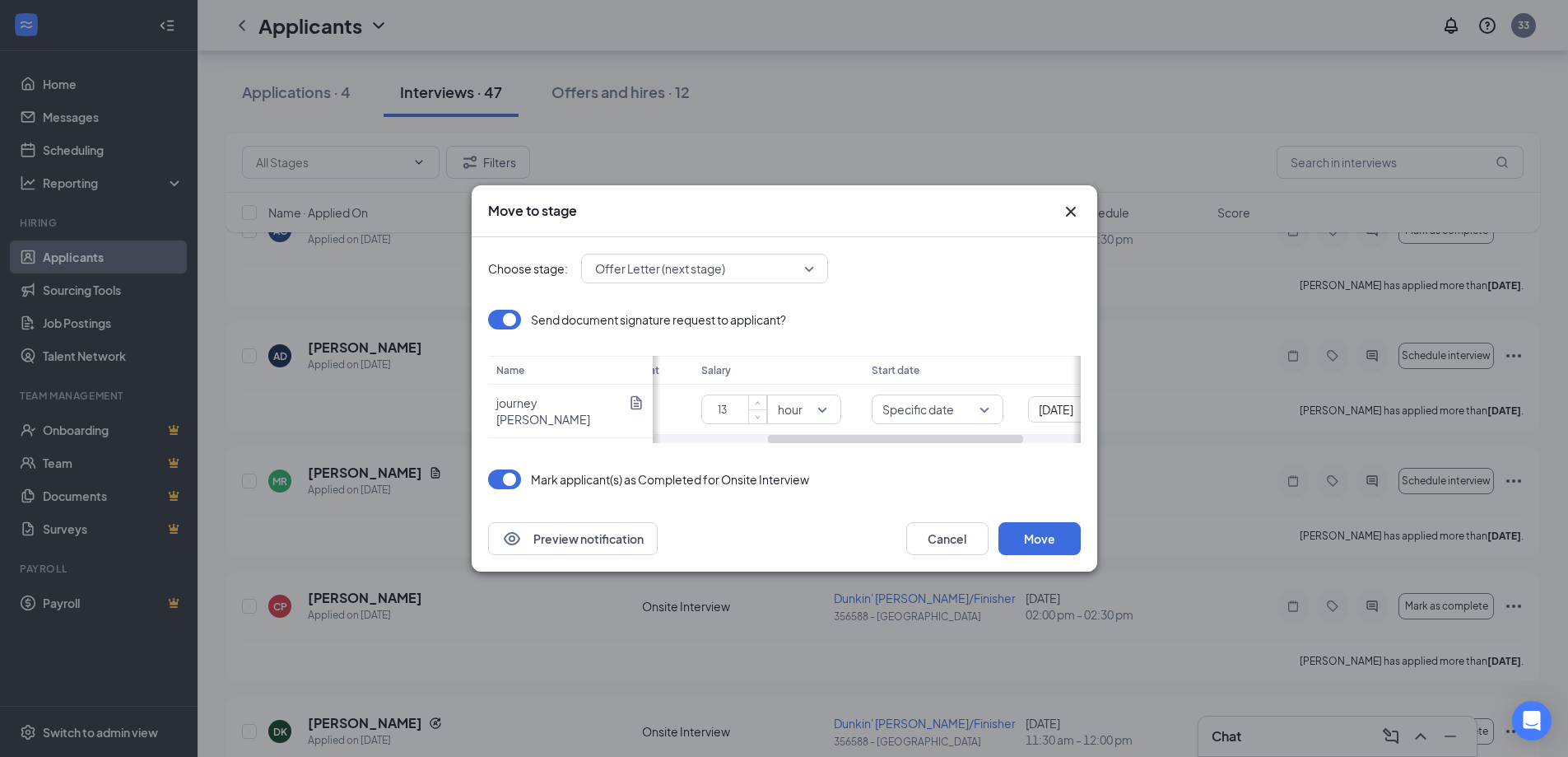
scroll to position [0, 288]
drag, startPoint x: 906, startPoint y: 437, endPoint x: 1123, endPoint y: 456, distance: 217.8
click at [1122, 455] on div "Move to stage Choose stage: Offer Letter (next stage) Send document signature r…" at bounding box center [784, 378] width 1568 height 757
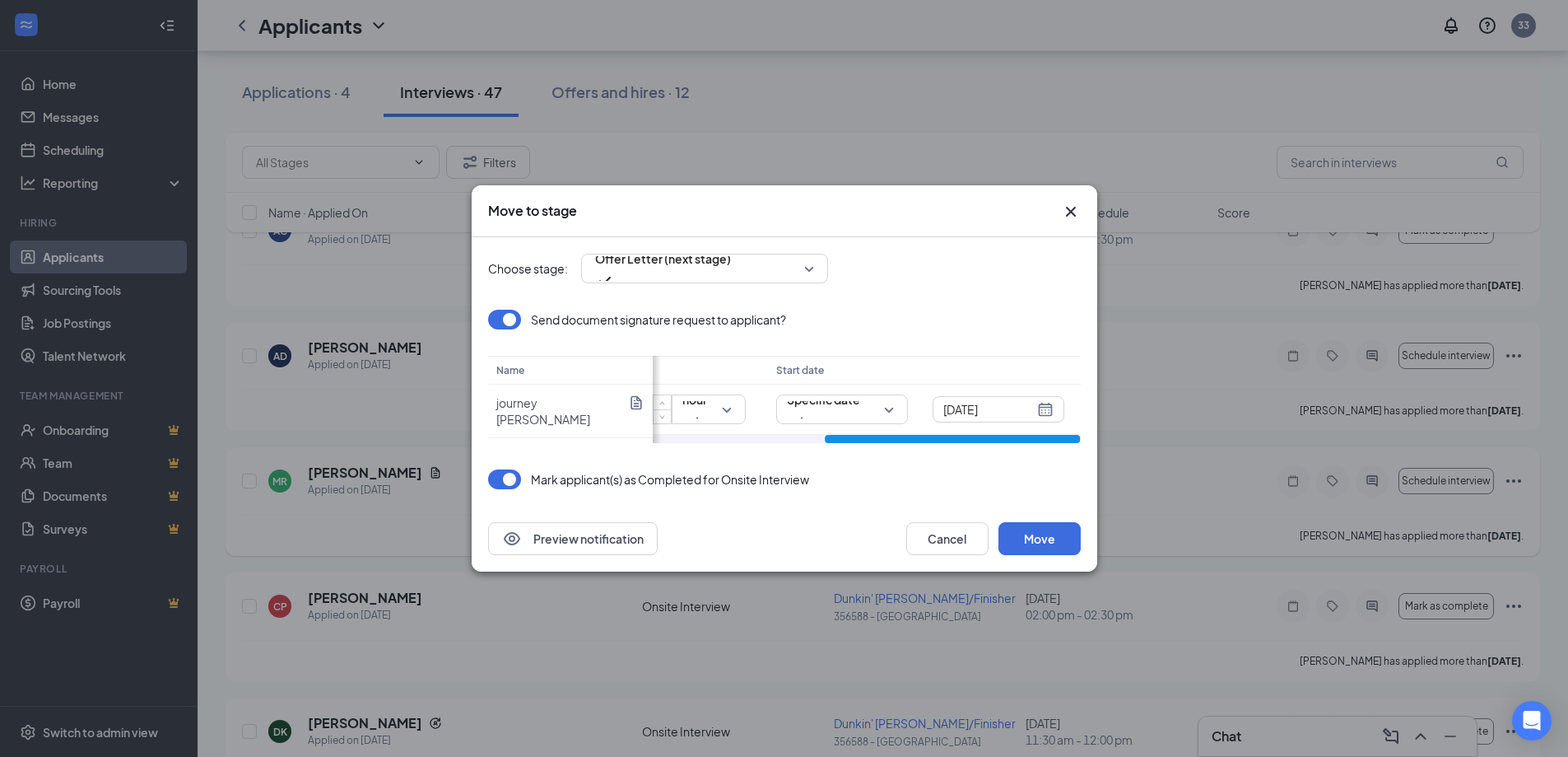
click at [1123, 456] on div "[PERSON_NAME] Applied on [DATE] Onsite Interview Team Member 356588 - Clear Lak…" at bounding box center [882, 501] width 1315 height 108
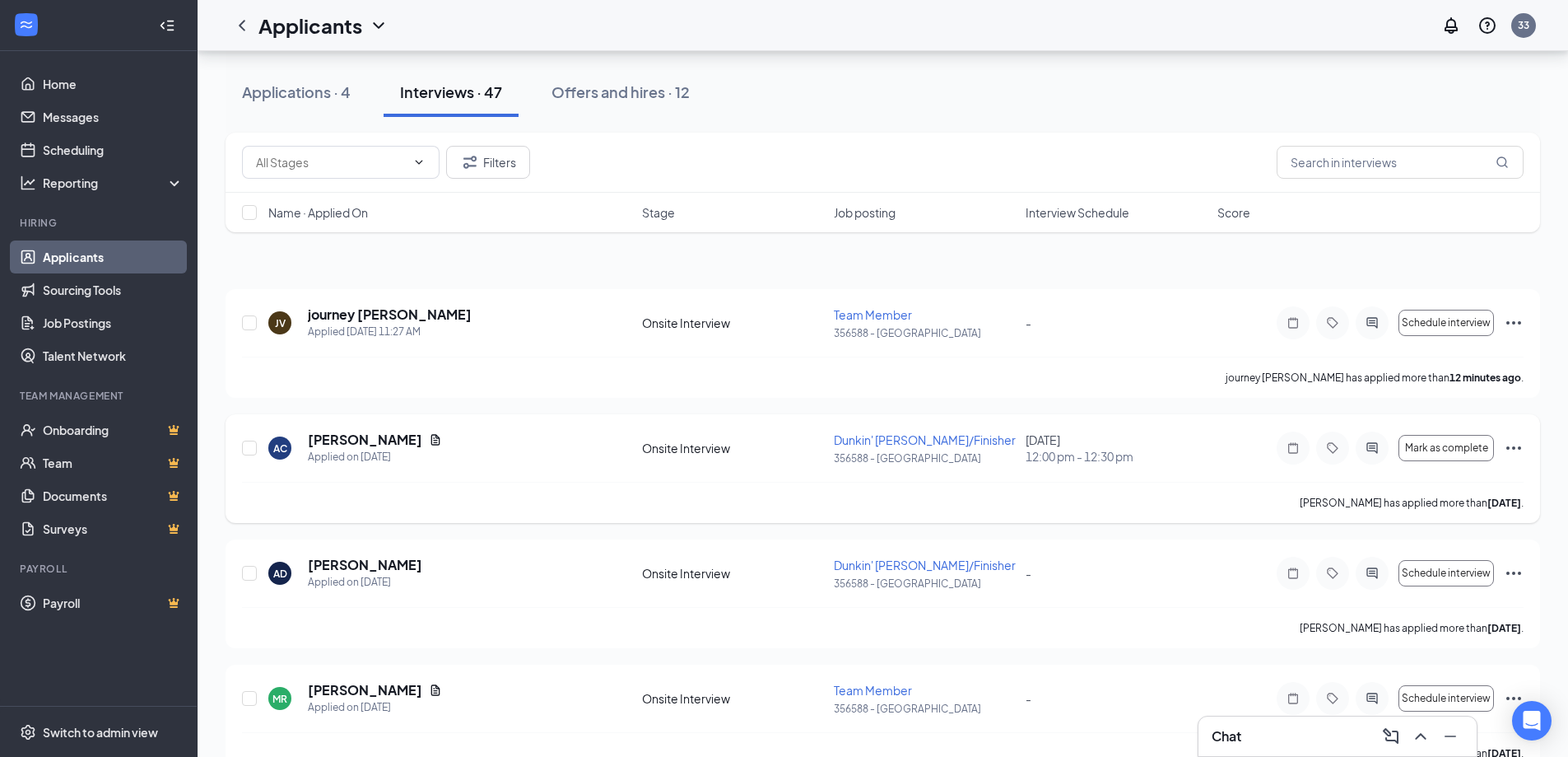
scroll to position [0, 0]
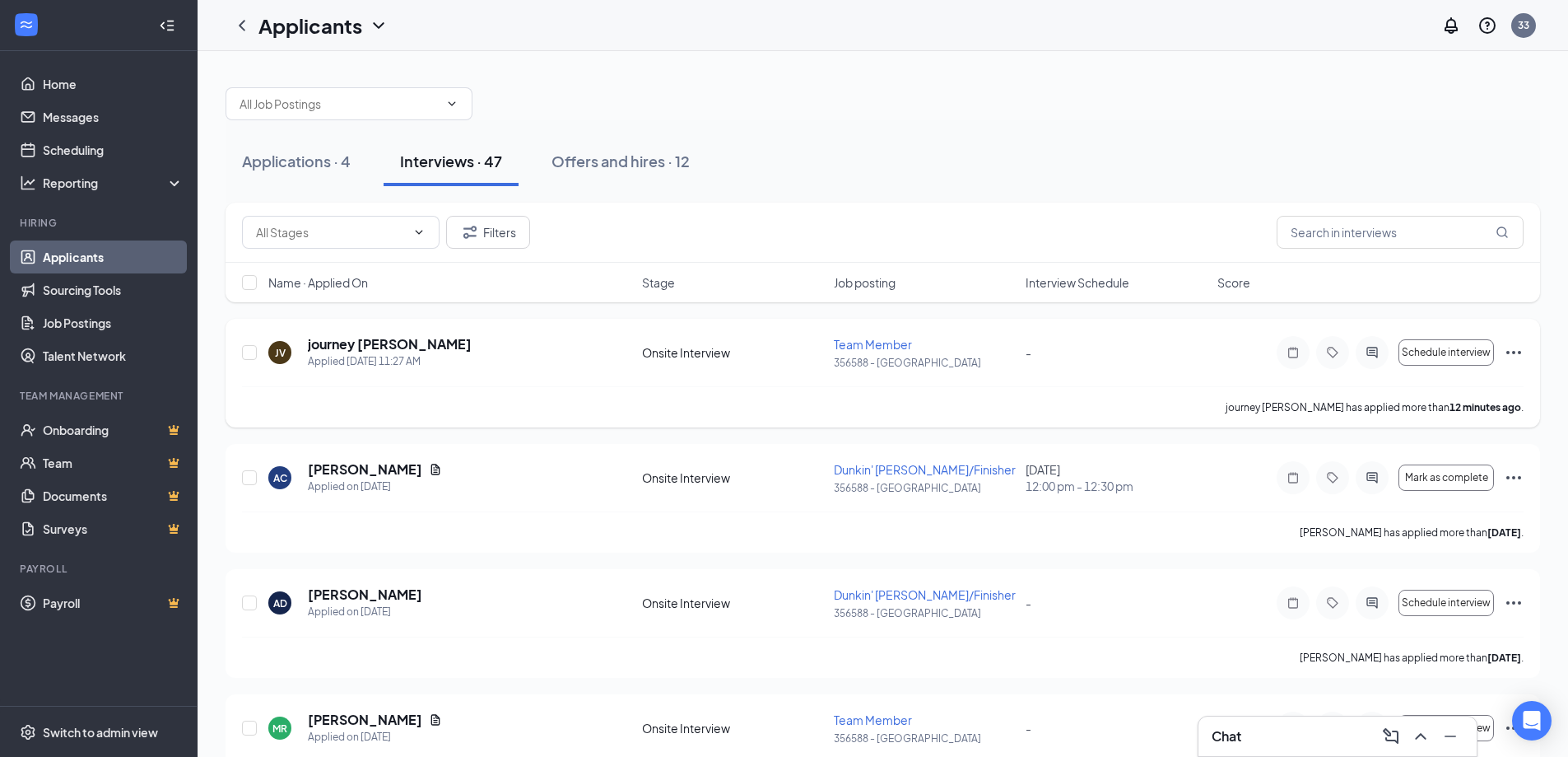
click at [1516, 359] on icon "Ellipses" at bounding box center [1514, 351] width 20 height 20
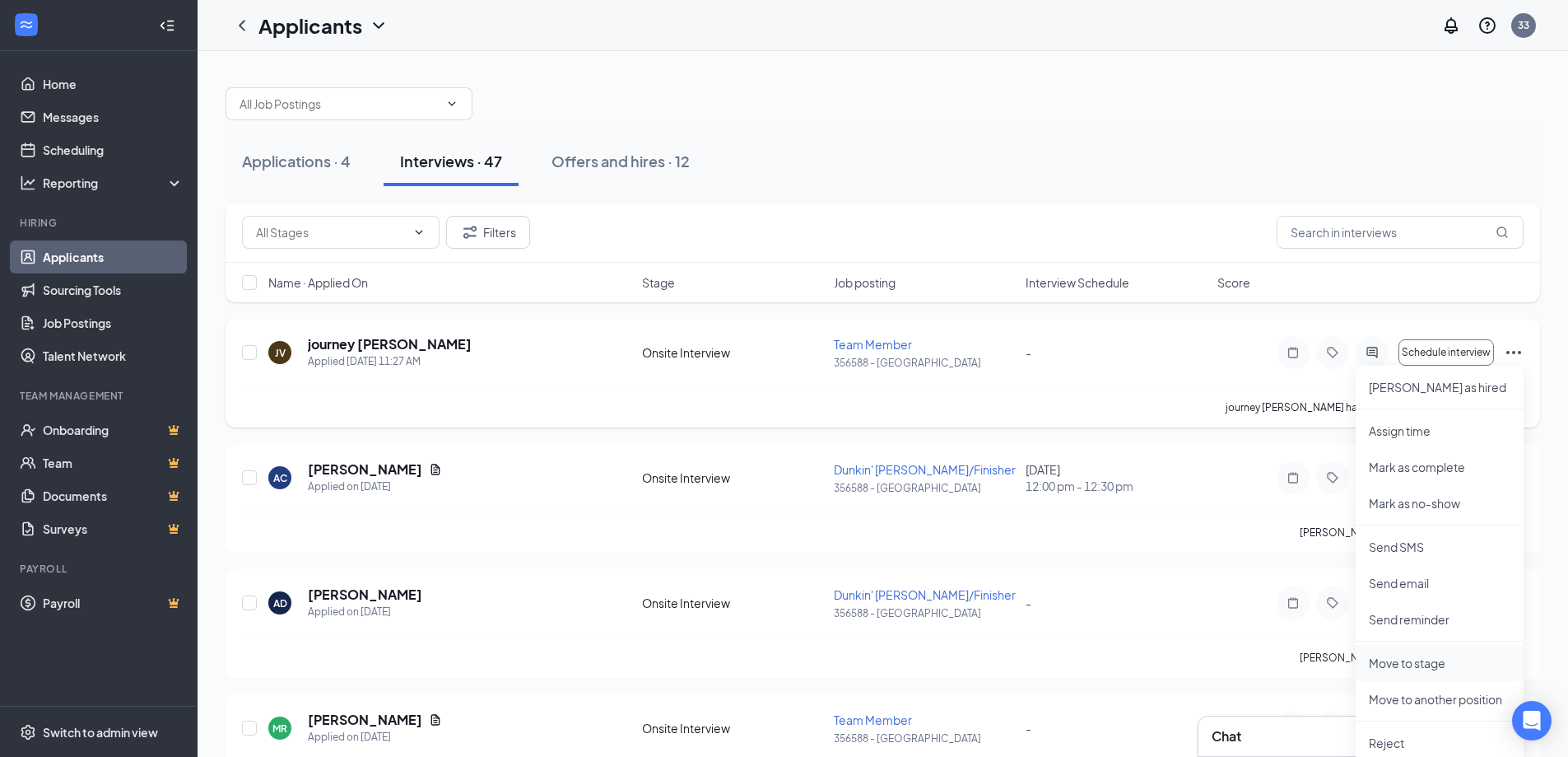
click at [1419, 668] on p "Move to stage" at bounding box center [1440, 663] width 142 height 17
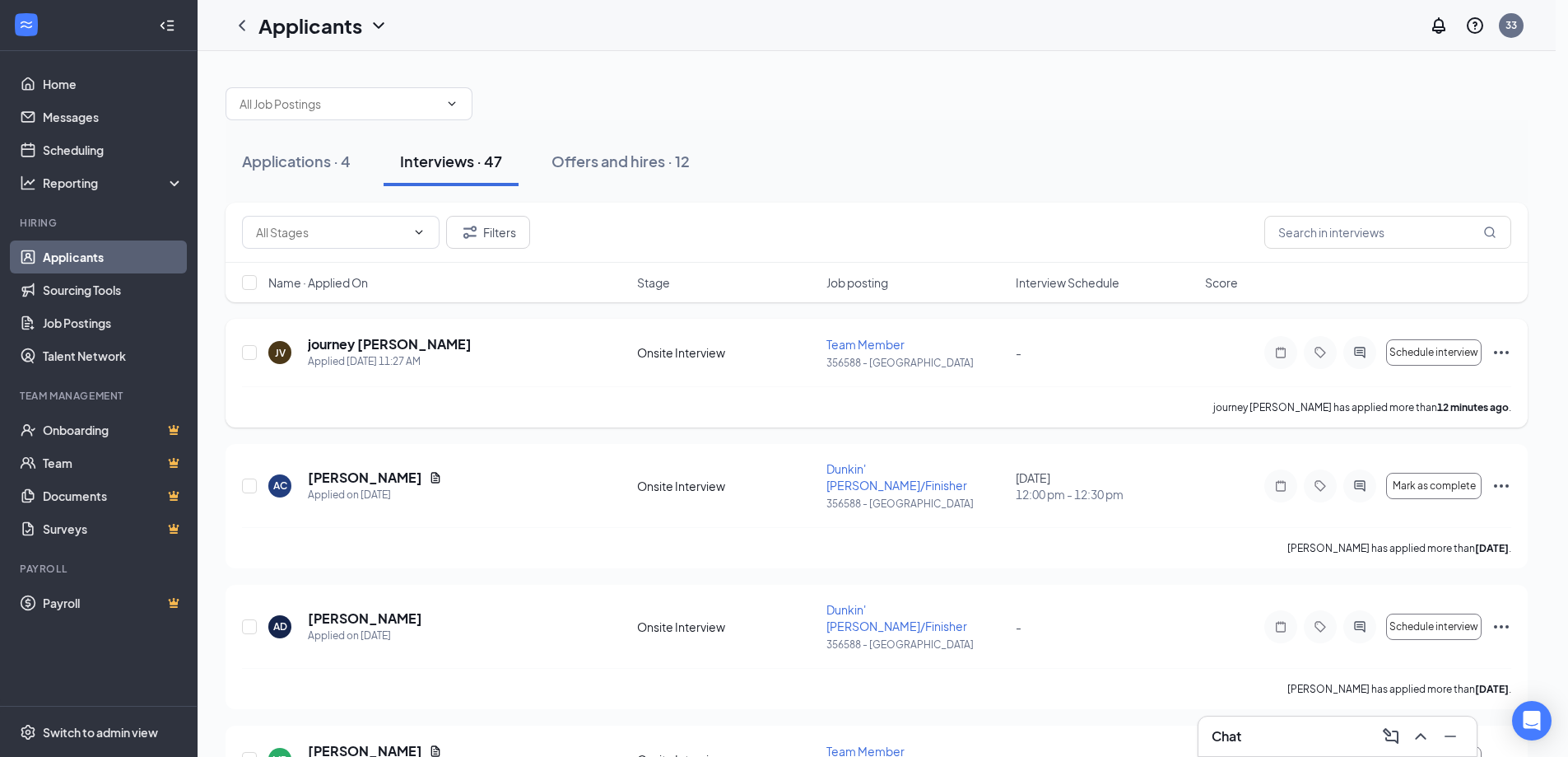
type input "[DATE]"
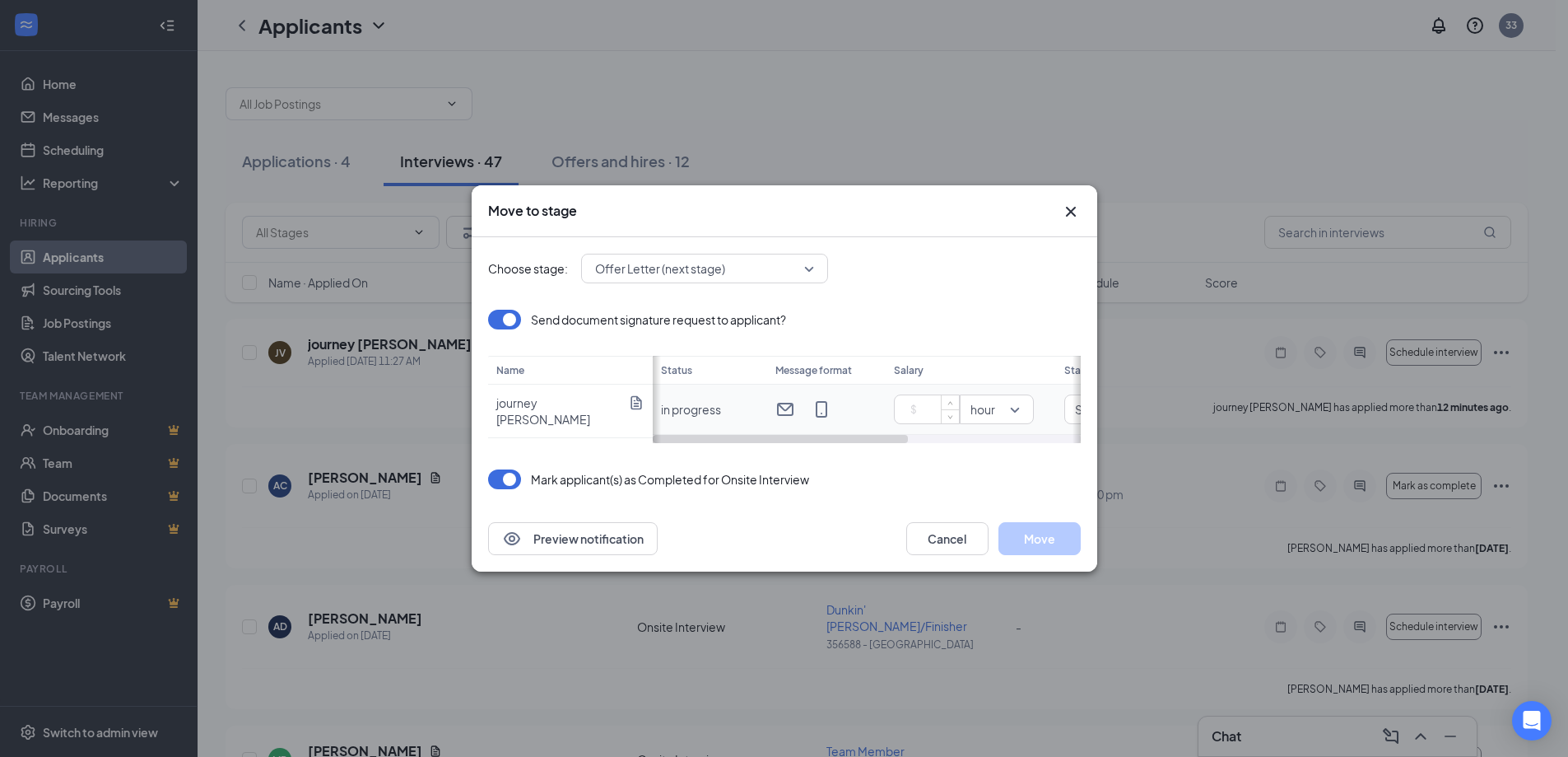
click at [937, 411] on input at bounding box center [931, 409] width 58 height 24
drag, startPoint x: 890, startPoint y: 439, endPoint x: 1095, endPoint y: 461, distance: 206.2
click at [1095, 461] on div "Choose stage: Offer Letter (next stage) Send document signature request to appl…" at bounding box center [785, 371] width 626 height 268
type input "13"
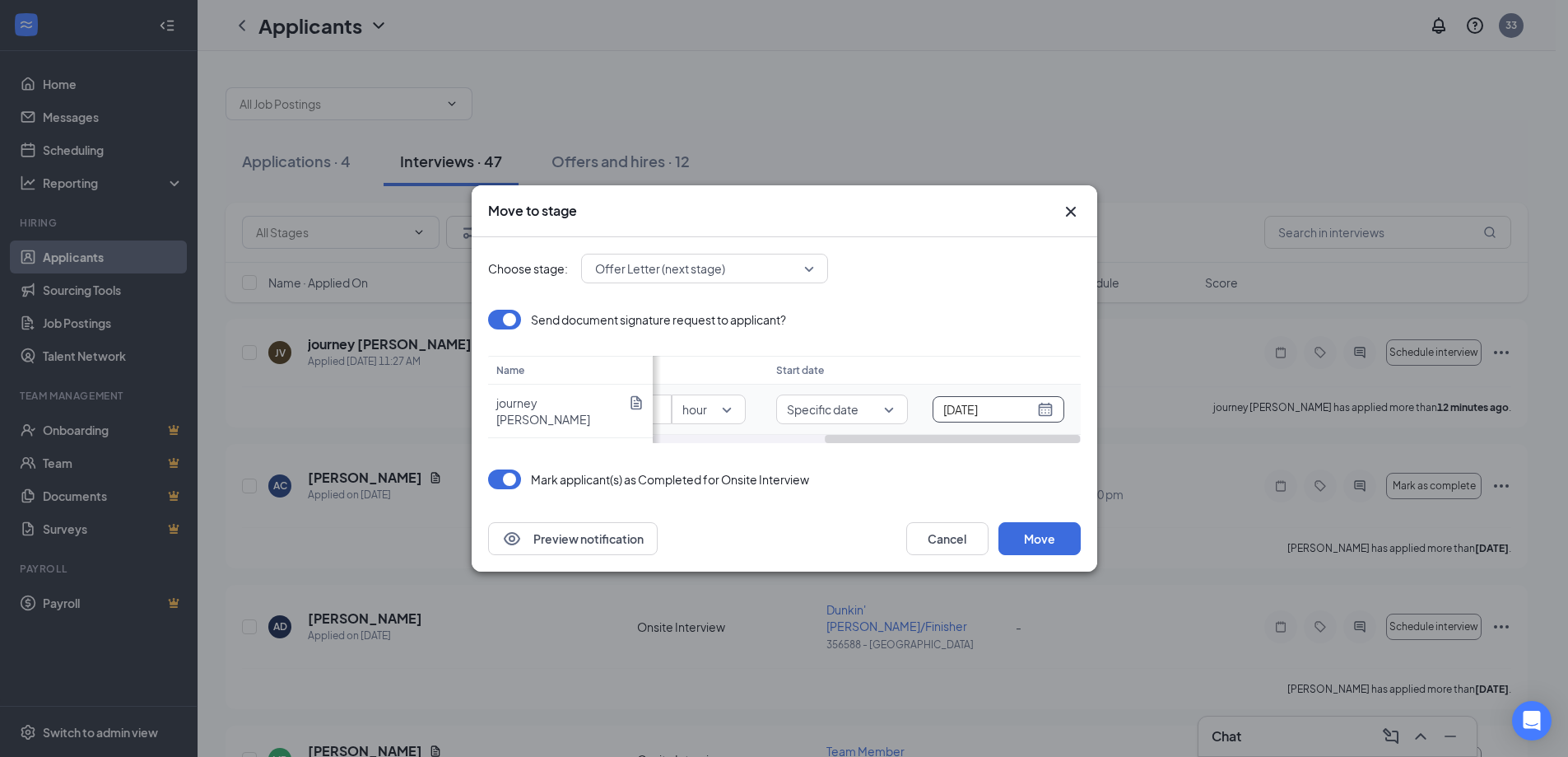
click at [1050, 412] on div "[DATE]" at bounding box center [999, 408] width 110 height 18
click at [1049, 256] on span "button" at bounding box center [1048, 256] width 8 height 8
click at [844, 257] on button "button" at bounding box center [849, 253] width 18 height 33
click at [1027, 260] on button "button" at bounding box center [1029, 253] width 18 height 33
type input "[DATE]"
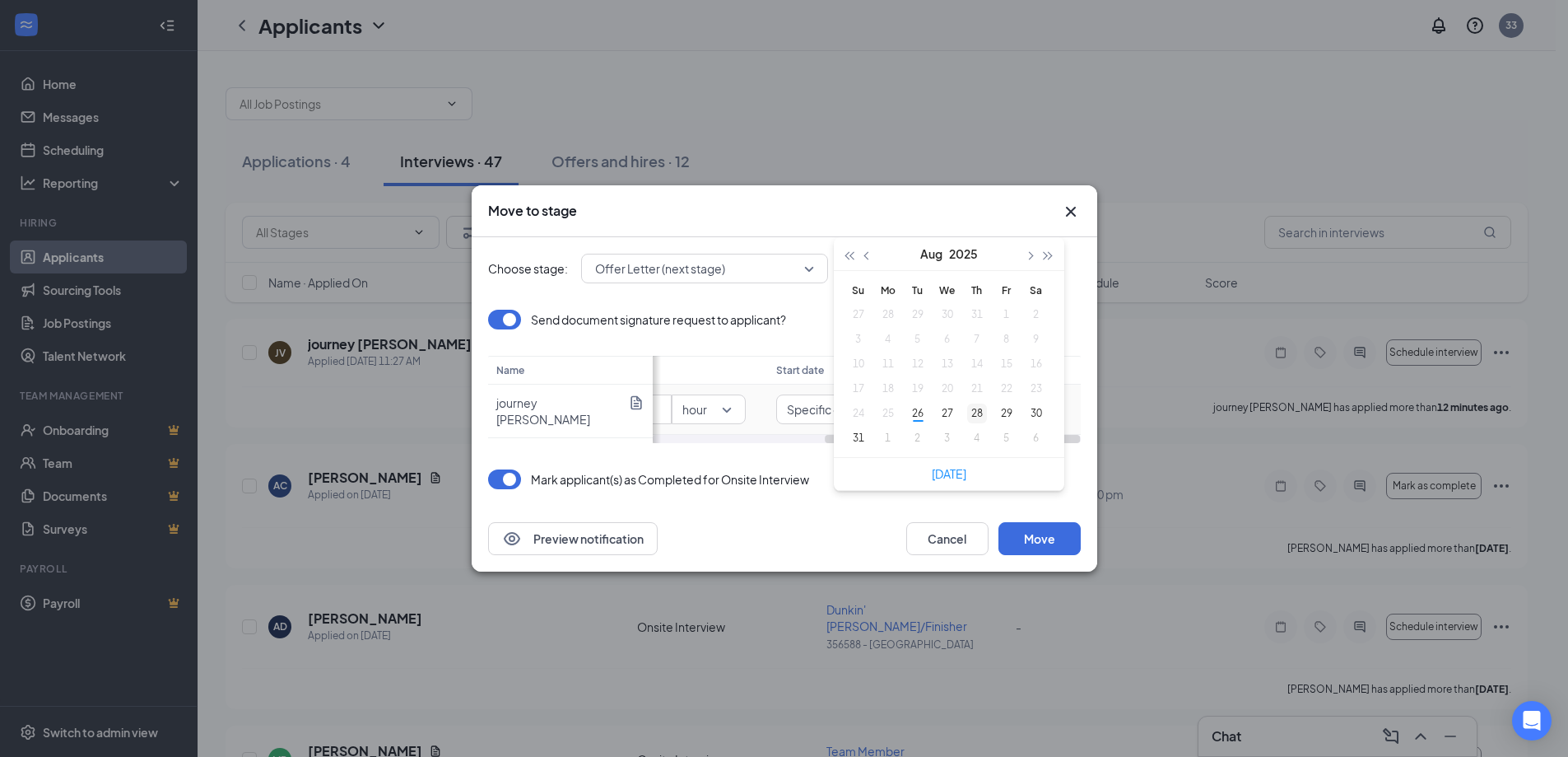
click at [981, 412] on div "28" at bounding box center [976, 413] width 20 height 20
drag, startPoint x: 862, startPoint y: 438, endPoint x: 473, endPoint y: 396, distance: 391.3
click at [473, 396] on div "Choose stage: Offer Letter (next stage) Send document signature request to appl…" at bounding box center [785, 371] width 626 height 268
click at [1049, 538] on button "Move" at bounding box center [1040, 538] width 82 height 33
